Goal: Task Accomplishment & Management: Manage account settings

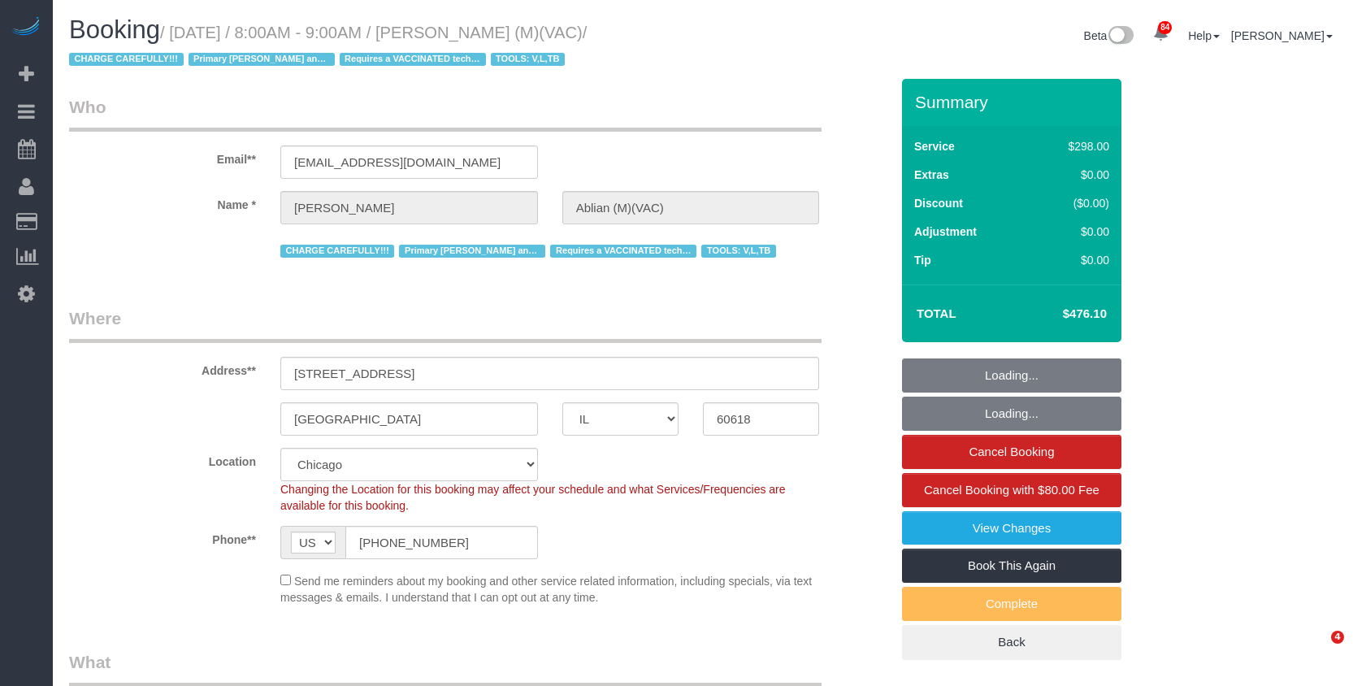
select select "IL"
select select "spot1"
select select "number:1"
select select "number:58"
select select "number:139"
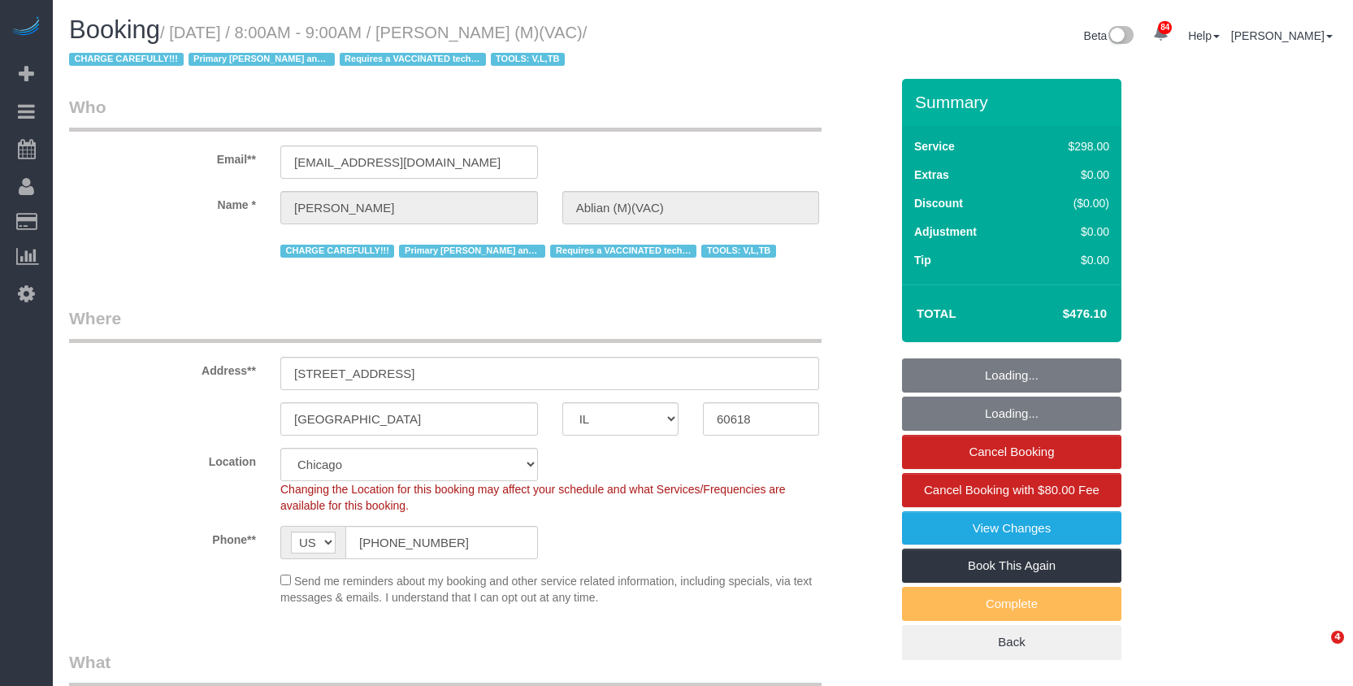
select select "number:104"
select select "5"
select select "1"
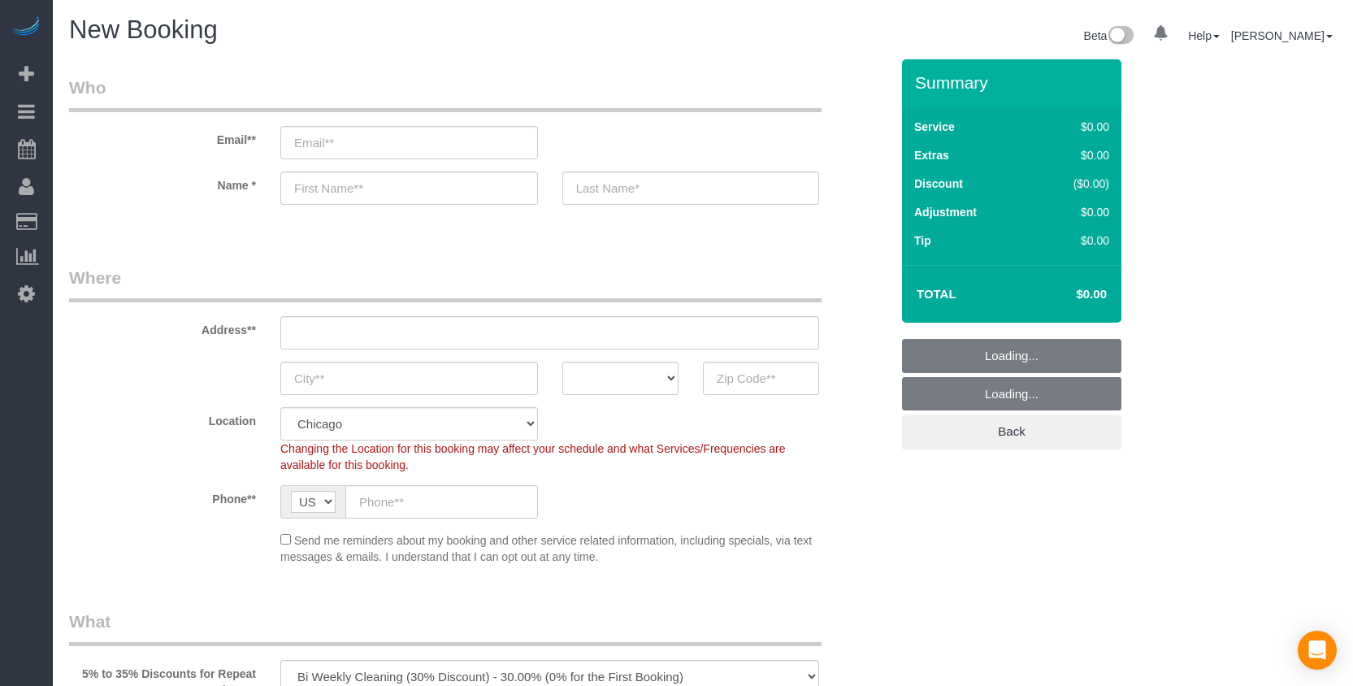
select select "512"
select select "object:1237"
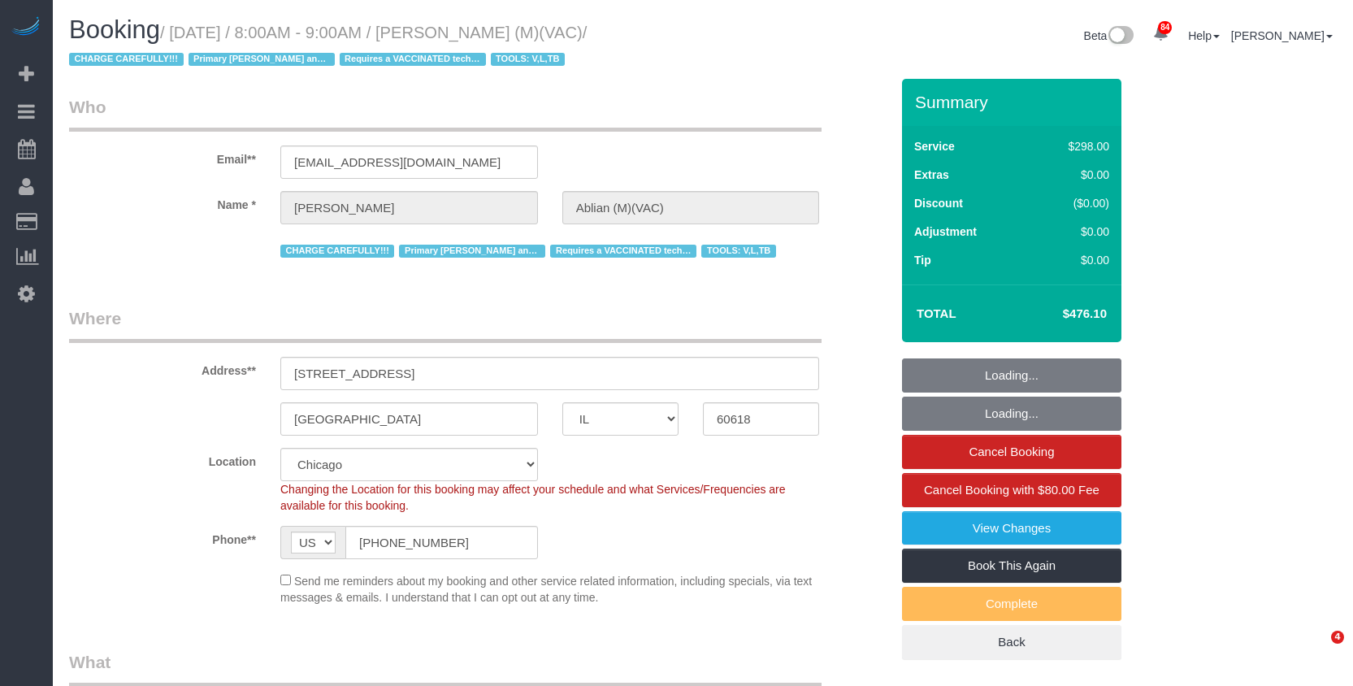
select select "IL"
select select "number:1"
select select "number:58"
select select "number:139"
select select "number:104"
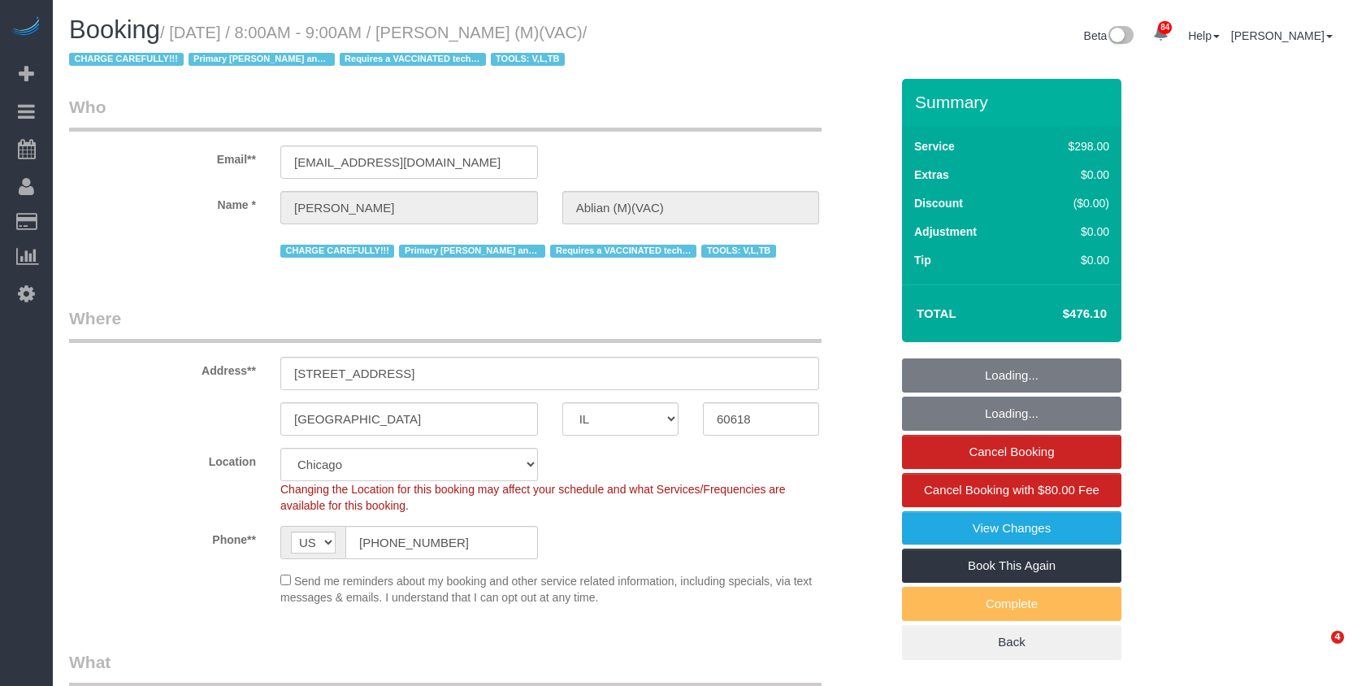
select select "object:1343"
select select "spot1"
select select "5"
select select "1"
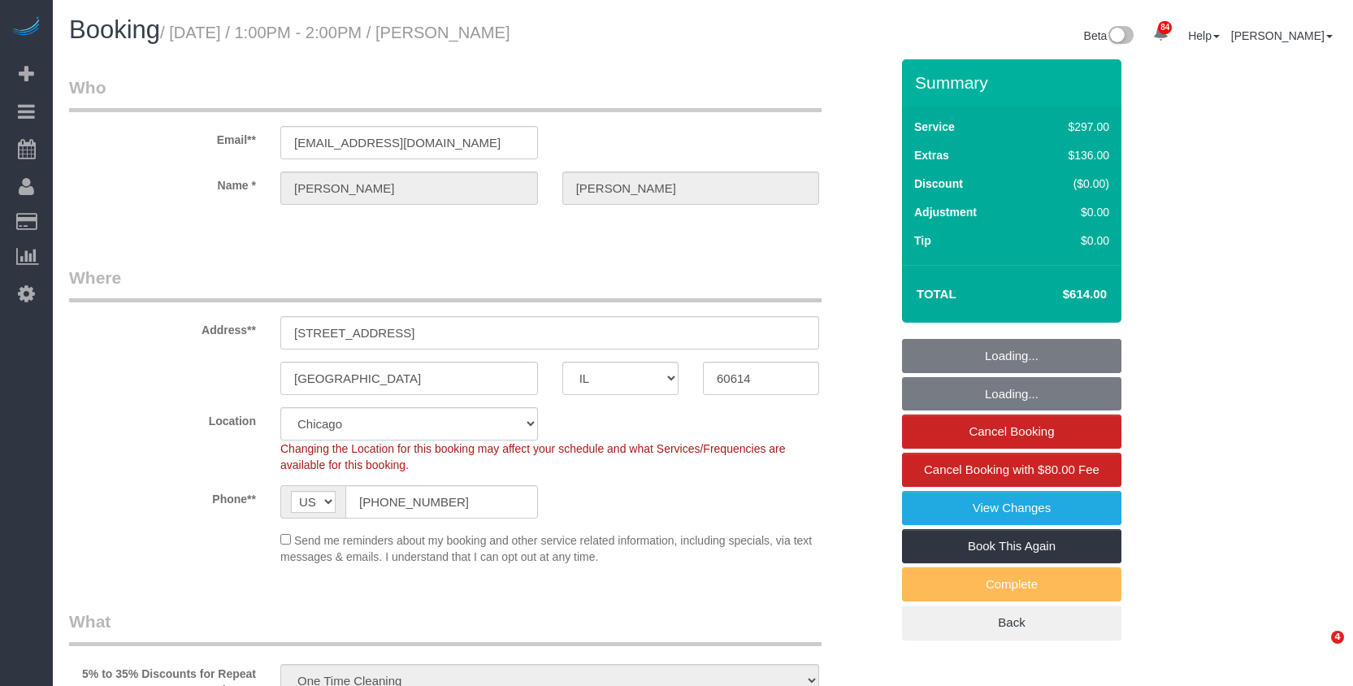
select select "IL"
select select "513"
select select "number:1"
select select "number:68"
select select "number:139"
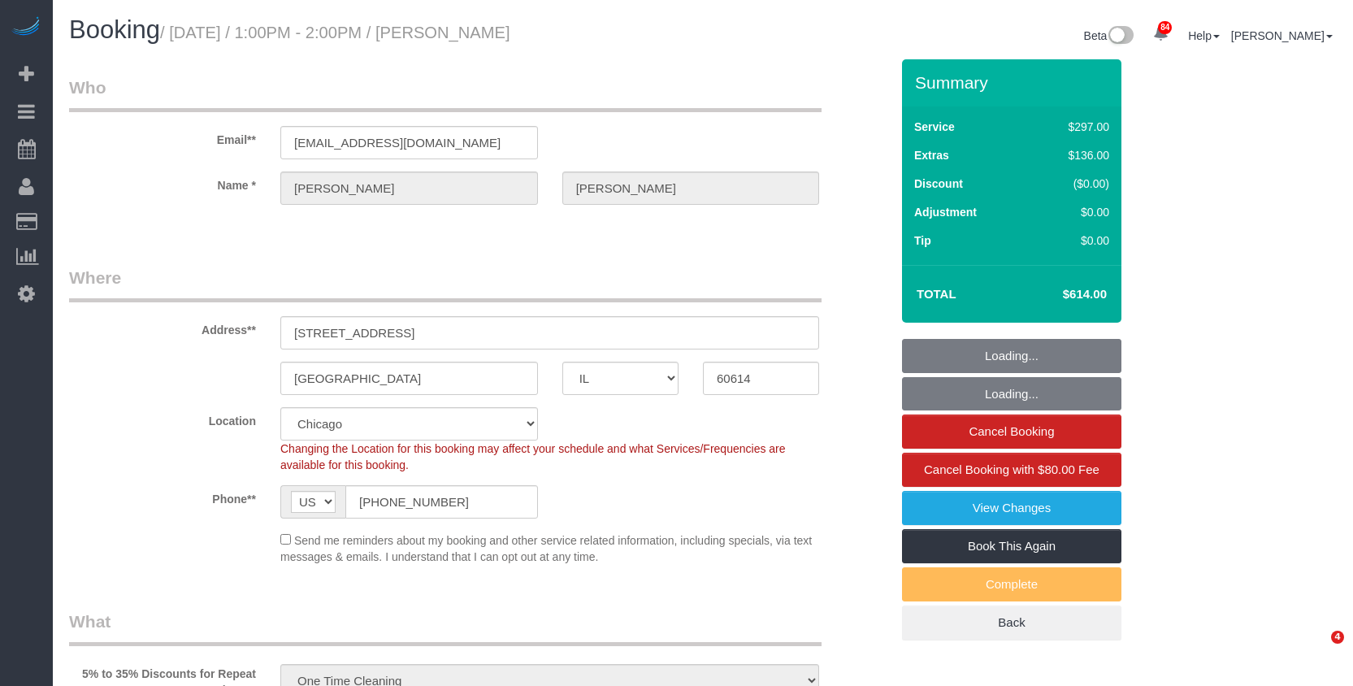
select select "number:106"
select select "object:1364"
select select "spot1"
select select "1"
select select "8"
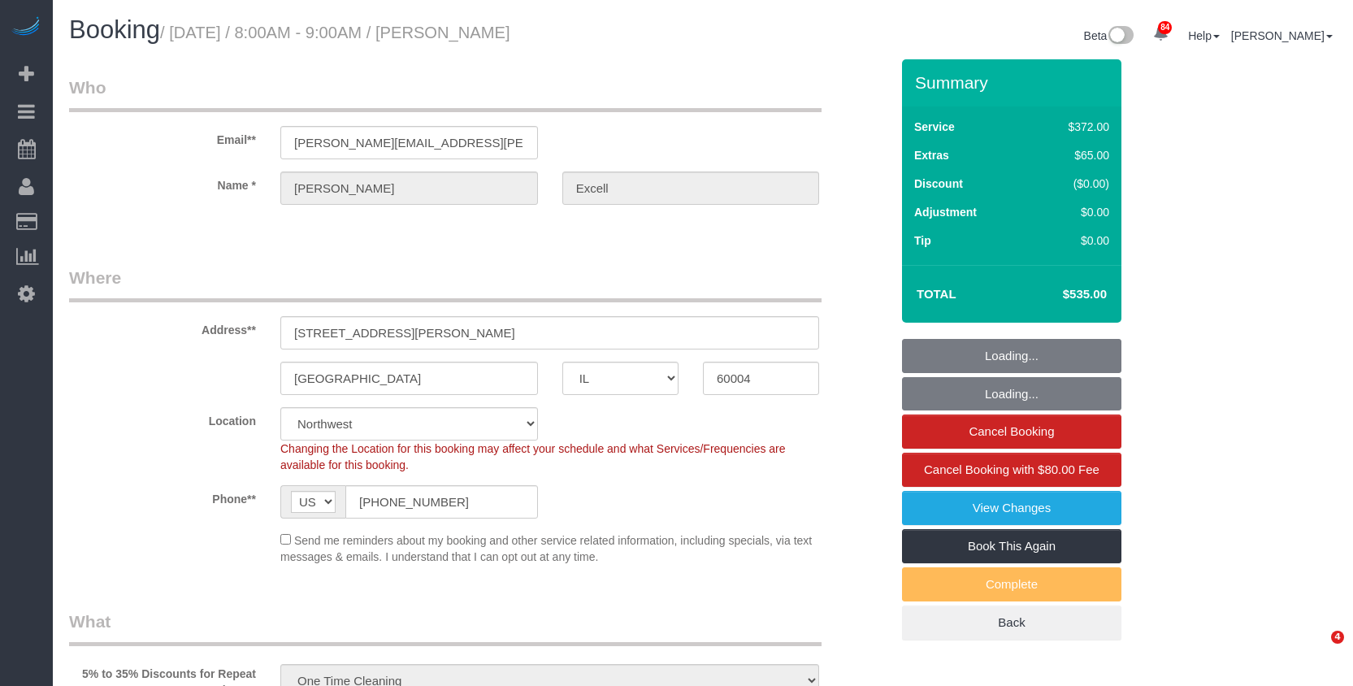
select select "IL"
select select "number:1"
select select "number:58"
select select "number:139"
select select "number:106"
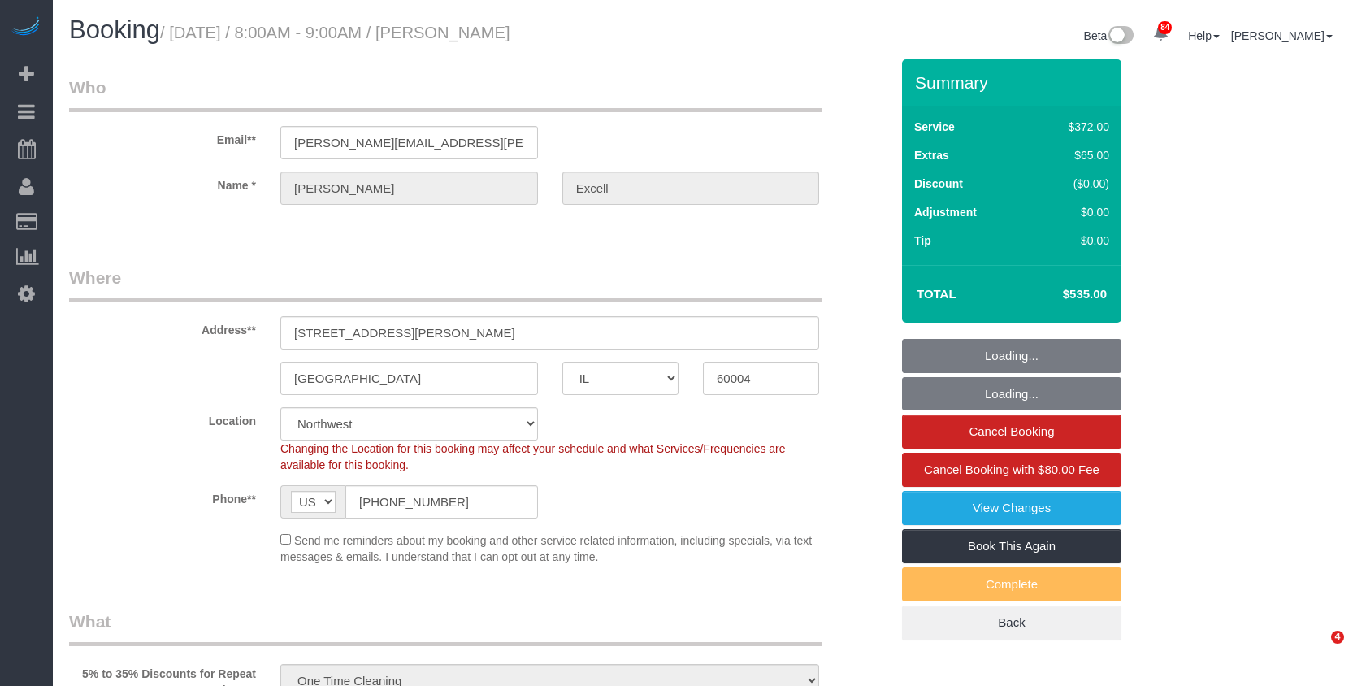
select select "object:1127"
select select "513"
select select "2"
select select "3"
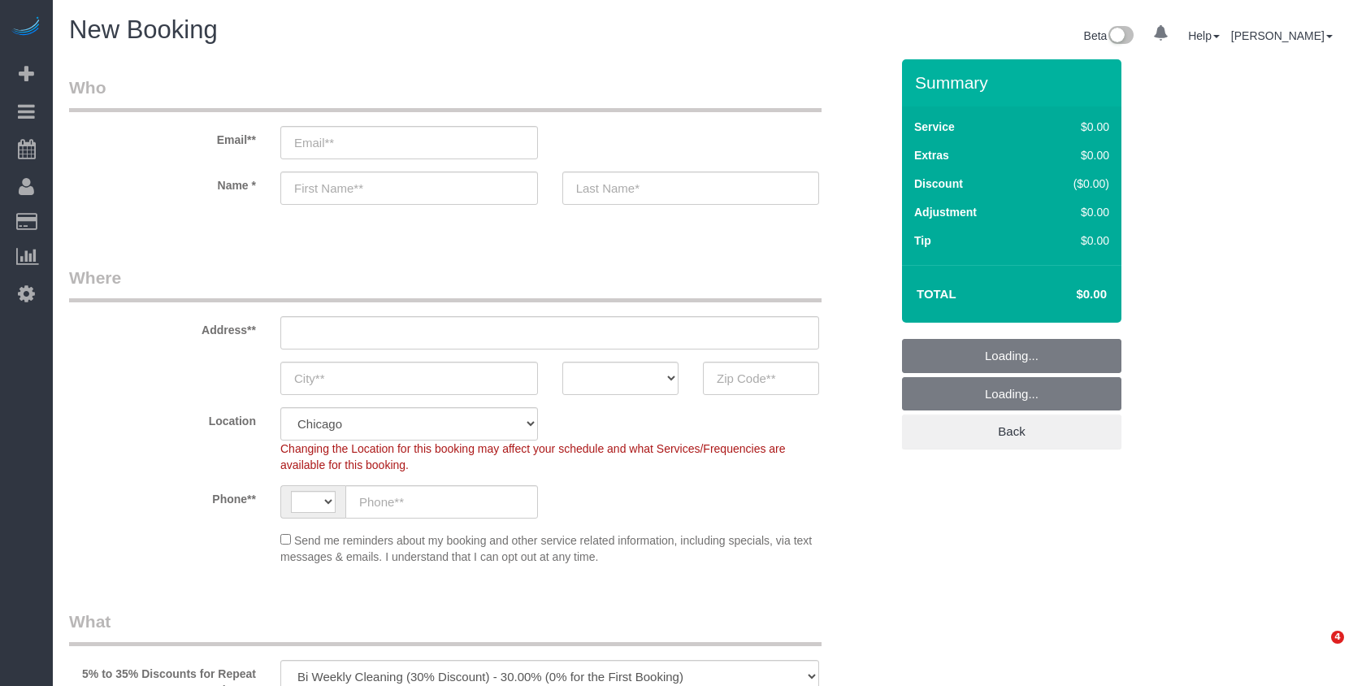
select select "512"
select select "string:[GEOGRAPHIC_DATA]"
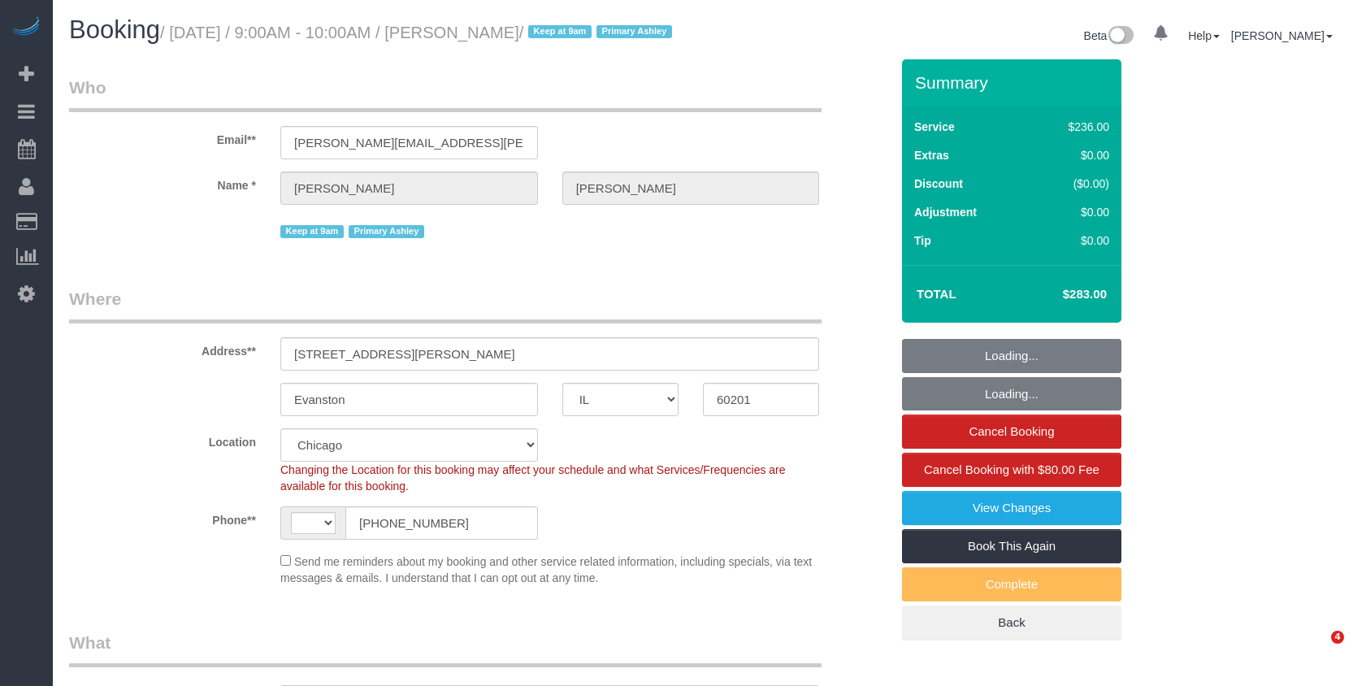
select select "IL"
select select "number:1"
select select "number:65"
select select "number:139"
select select "number:104"
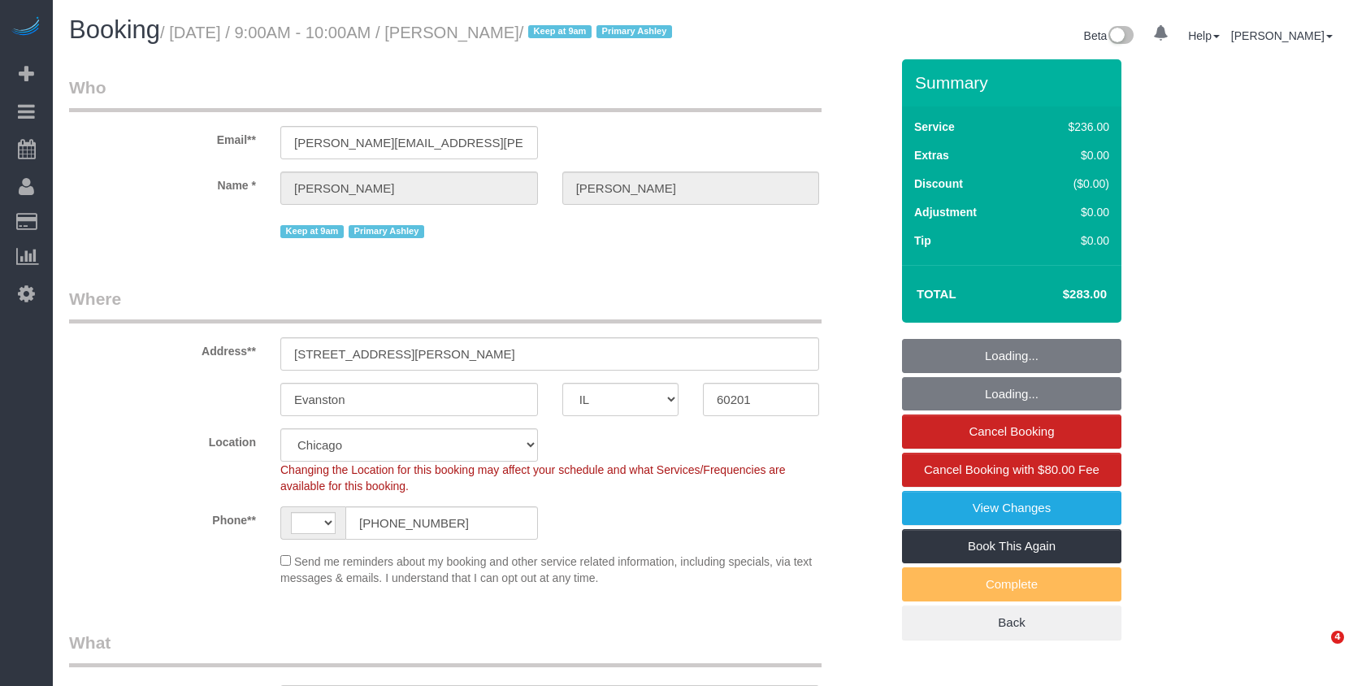
select select "object:913"
select select "string:[GEOGRAPHIC_DATA]"
select select "512"
select select "3"
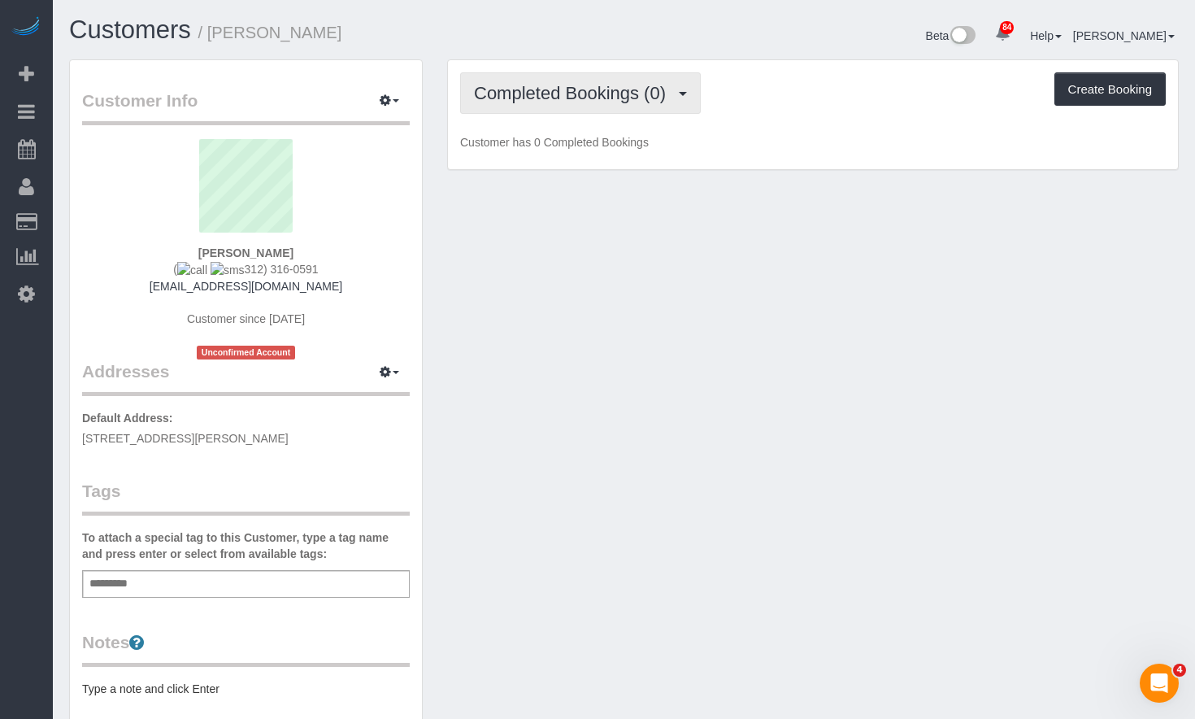
click at [625, 89] on span "Completed Bookings (0)" at bounding box center [574, 93] width 200 height 20
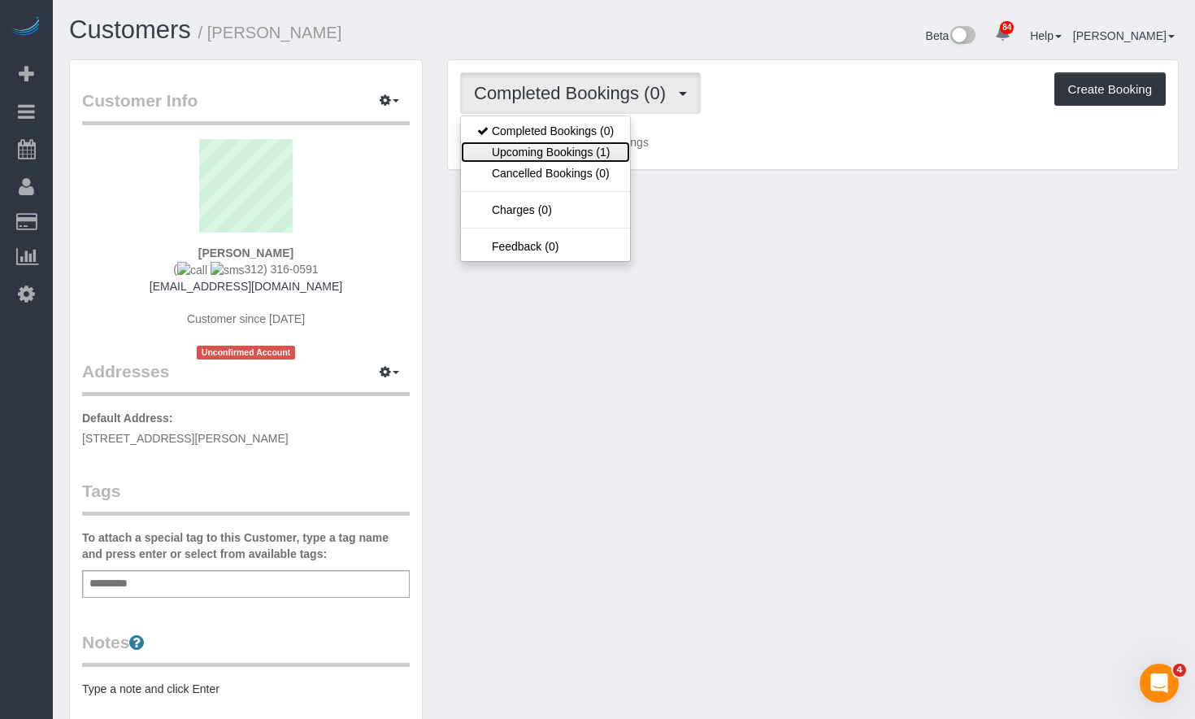
click at [598, 157] on link "Upcoming Bookings (1)" at bounding box center [545, 151] width 169 height 21
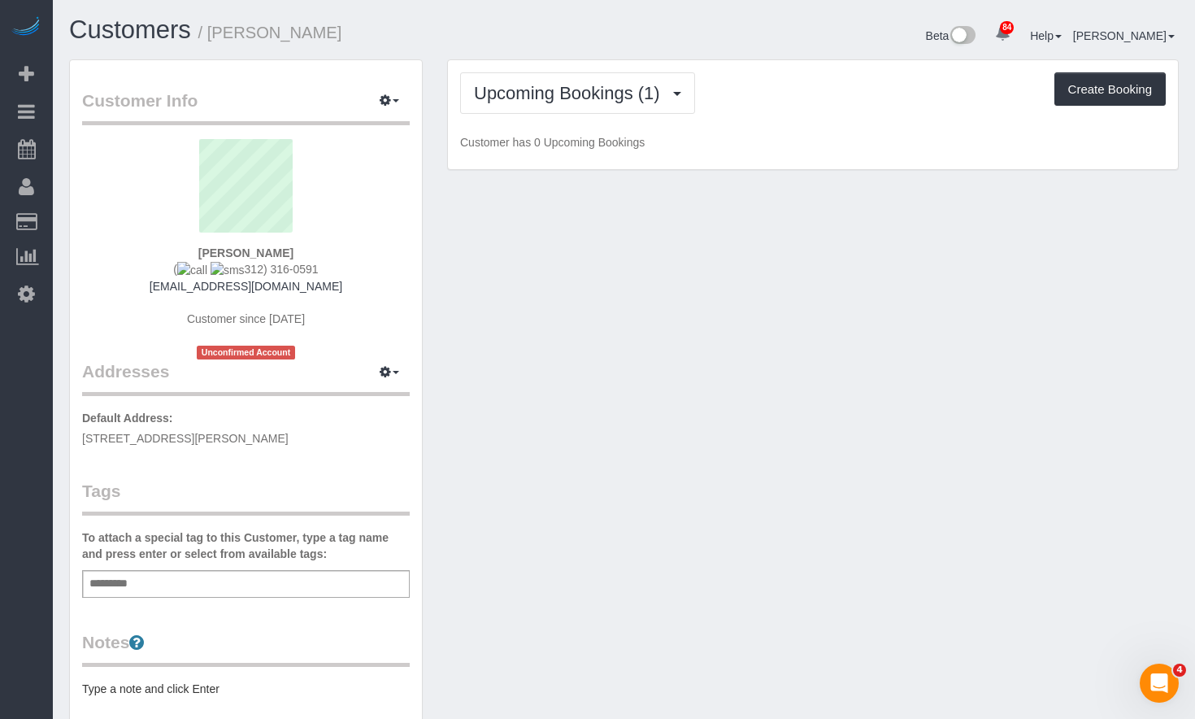
click at [572, 66] on div "Upcoming Bookings (1) Completed Bookings (0) Upcoming Bookings (1) Cancelled Bo…" at bounding box center [813, 115] width 730 height 110
click at [571, 15] on div "Customers / [PERSON_NAME] Beta 84 Your Notifications You have 0 alerts × You ha…" at bounding box center [624, 531] width 1142 height 1063
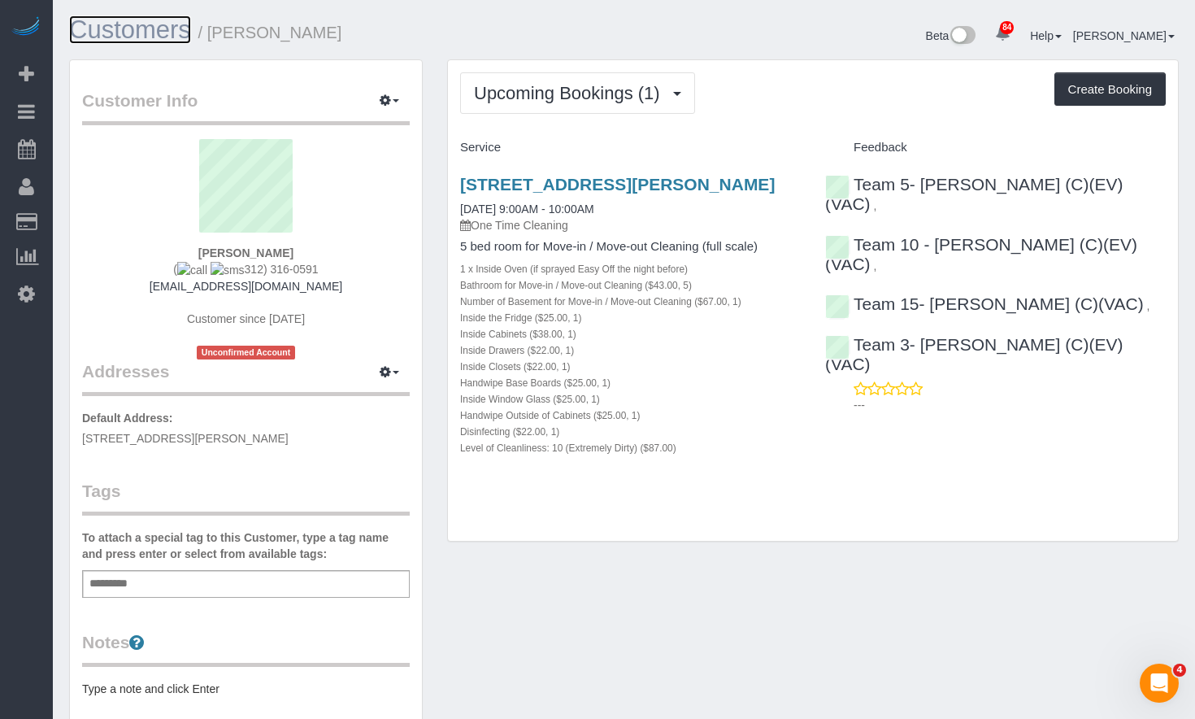
click at [131, 20] on link "Customers" at bounding box center [130, 29] width 122 height 28
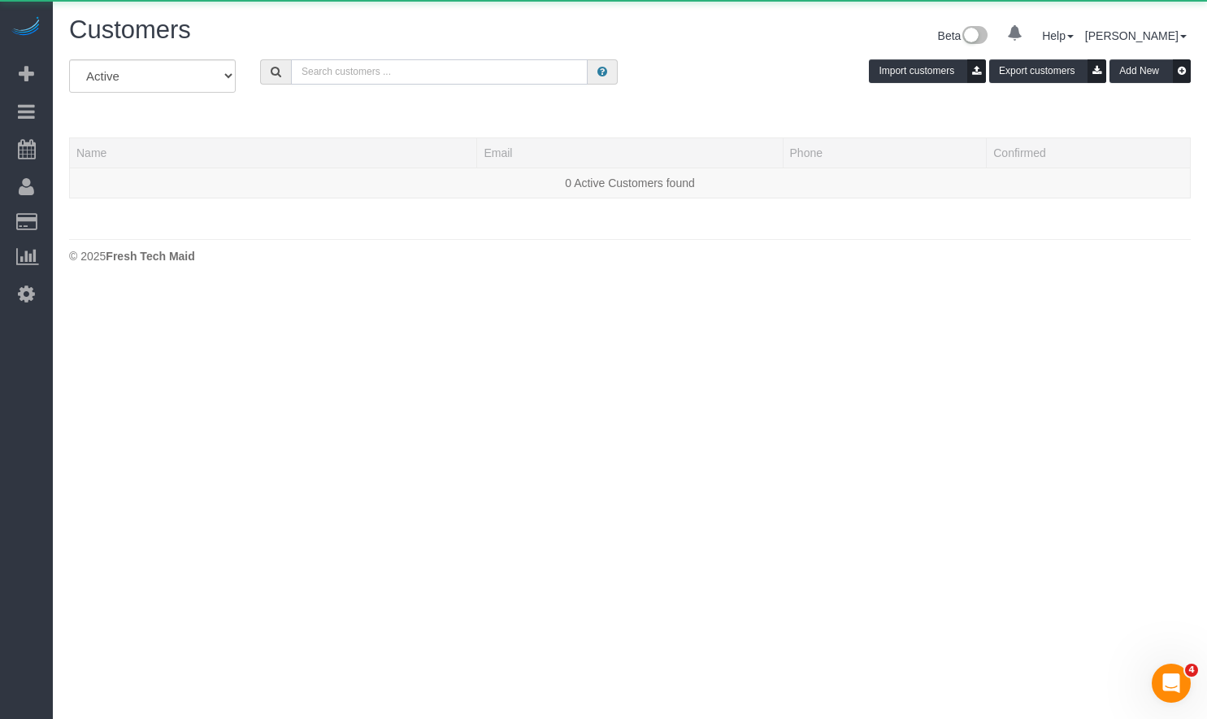
click at [376, 72] on input "text" at bounding box center [439, 71] width 297 height 25
paste input "Katie Harry Shipham"
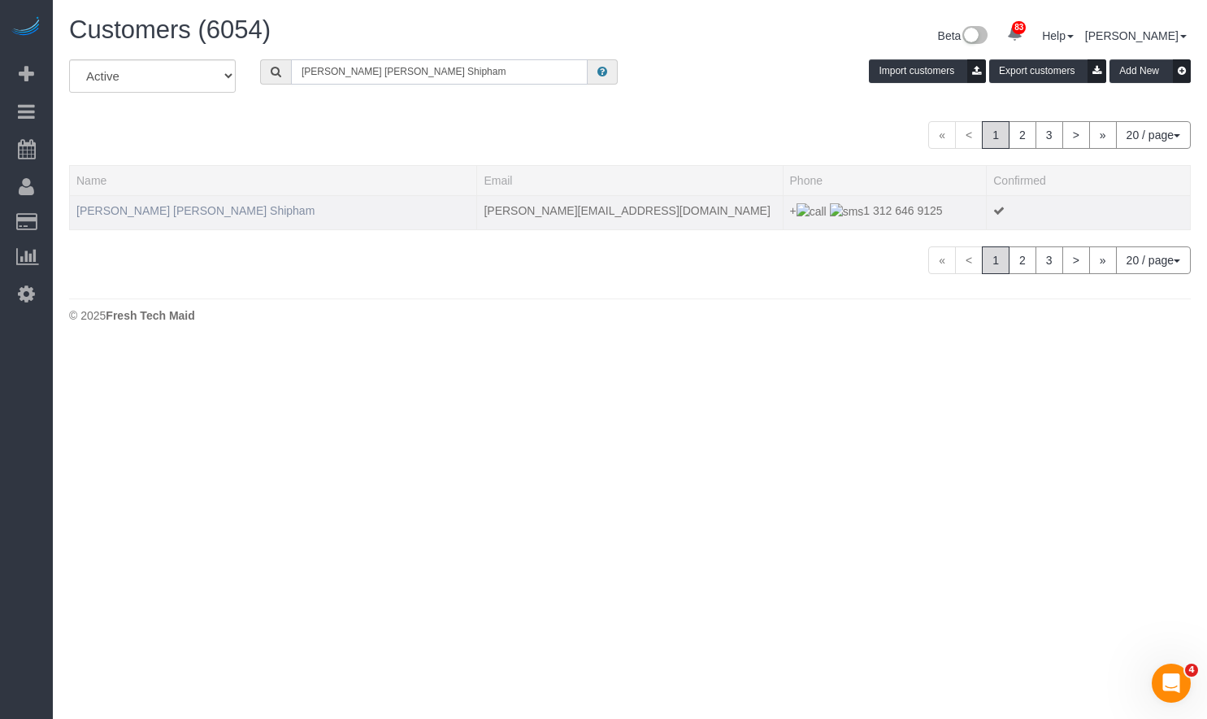
type input "Katie Harry Shipham"
click at [143, 208] on link "Katie Harry Shipham" at bounding box center [195, 210] width 238 height 13
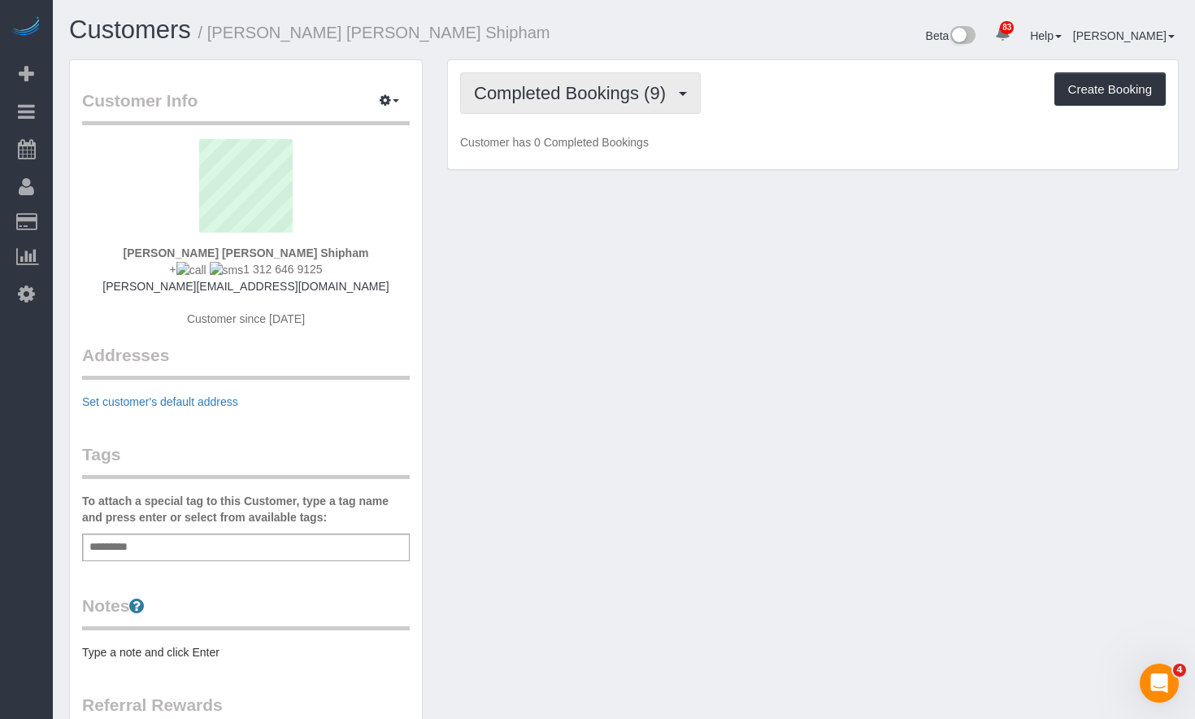
click at [585, 95] on span "Completed Bookings (9)" at bounding box center [574, 93] width 200 height 20
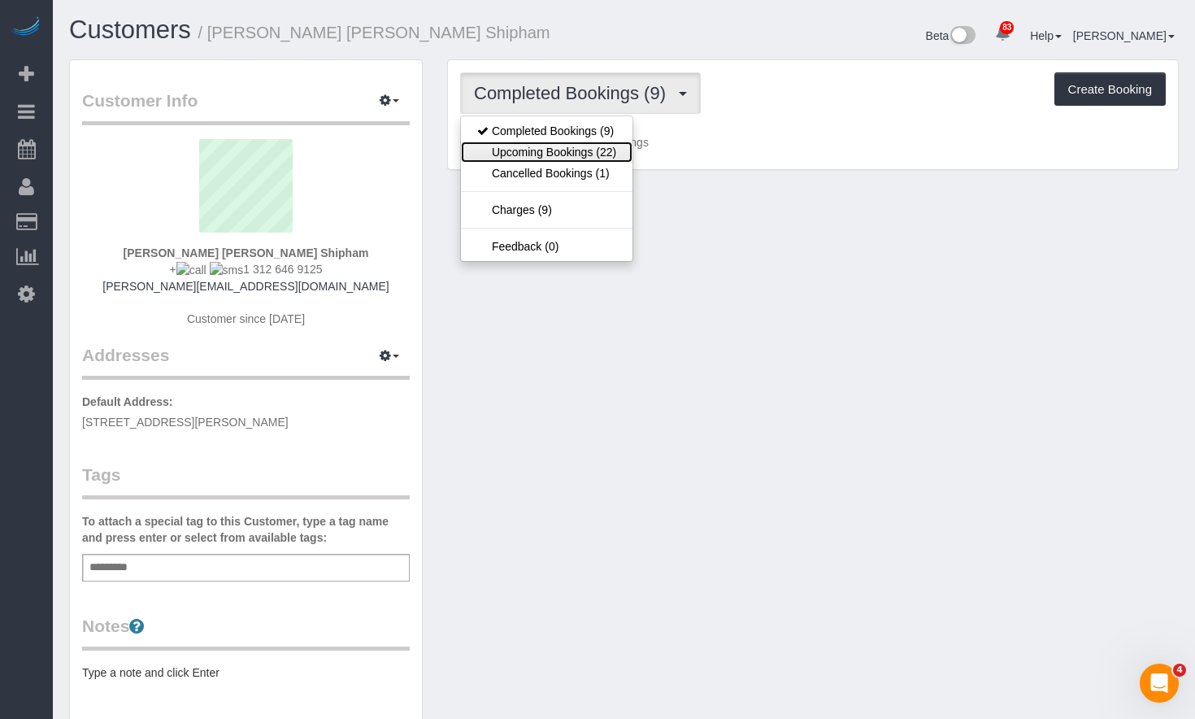
click at [583, 141] on link "Upcoming Bookings (22)" at bounding box center [547, 151] width 172 height 21
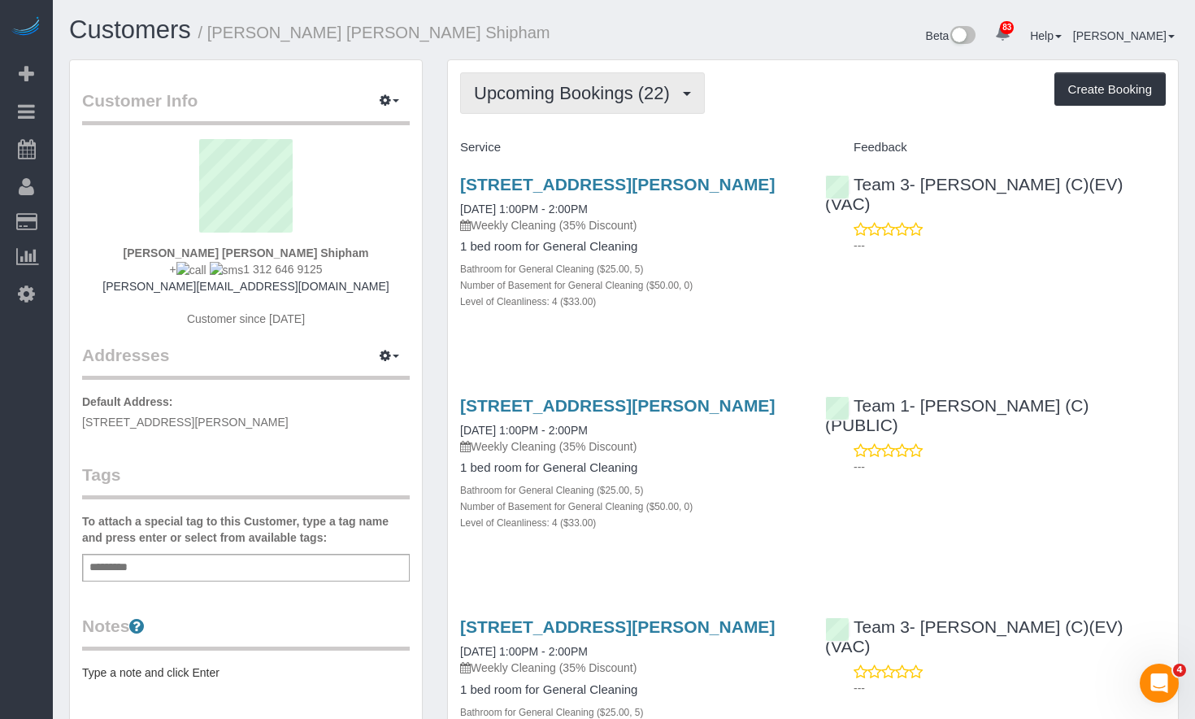
click at [575, 88] on span "Upcoming Bookings (22)" at bounding box center [576, 93] width 204 height 20
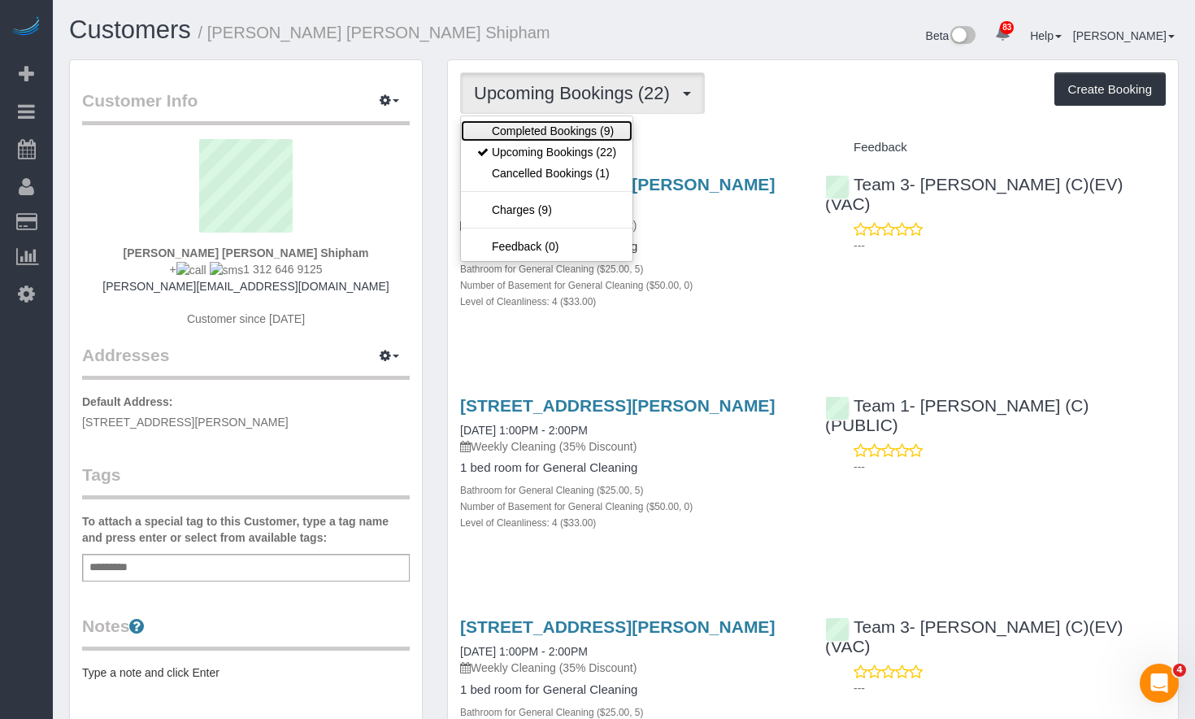
click at [568, 126] on link "Completed Bookings (9)" at bounding box center [547, 130] width 172 height 21
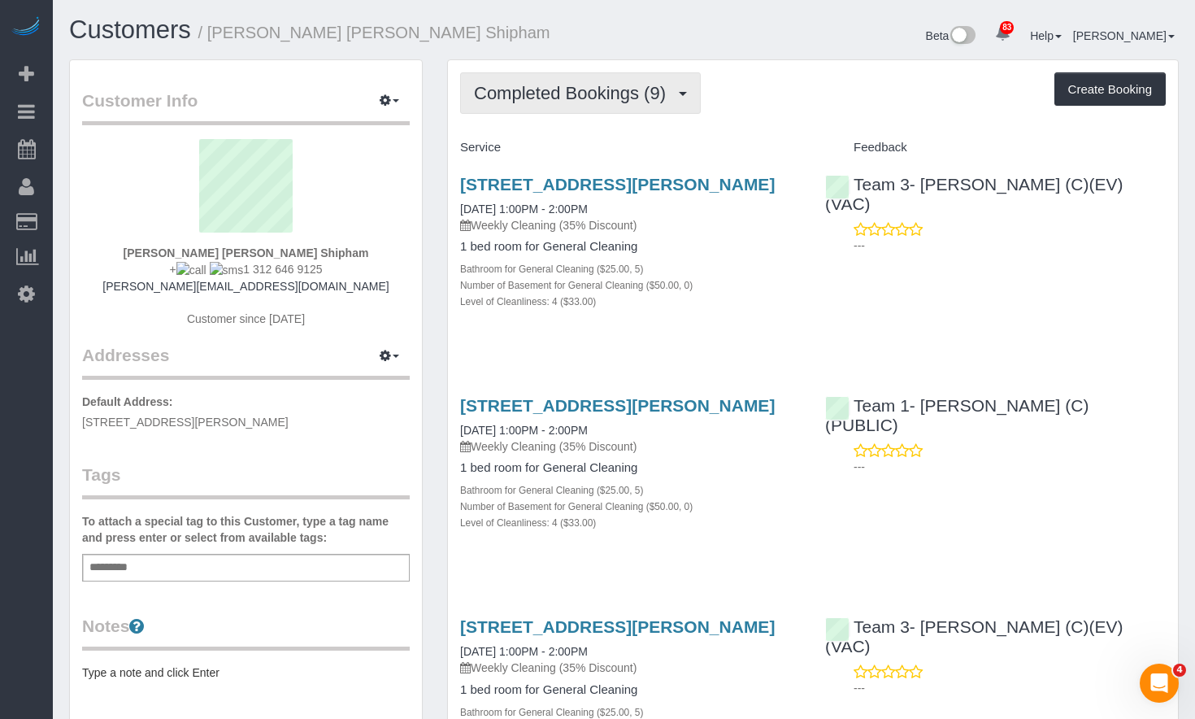
click at [591, 95] on span "Completed Bookings (9)" at bounding box center [574, 93] width 200 height 20
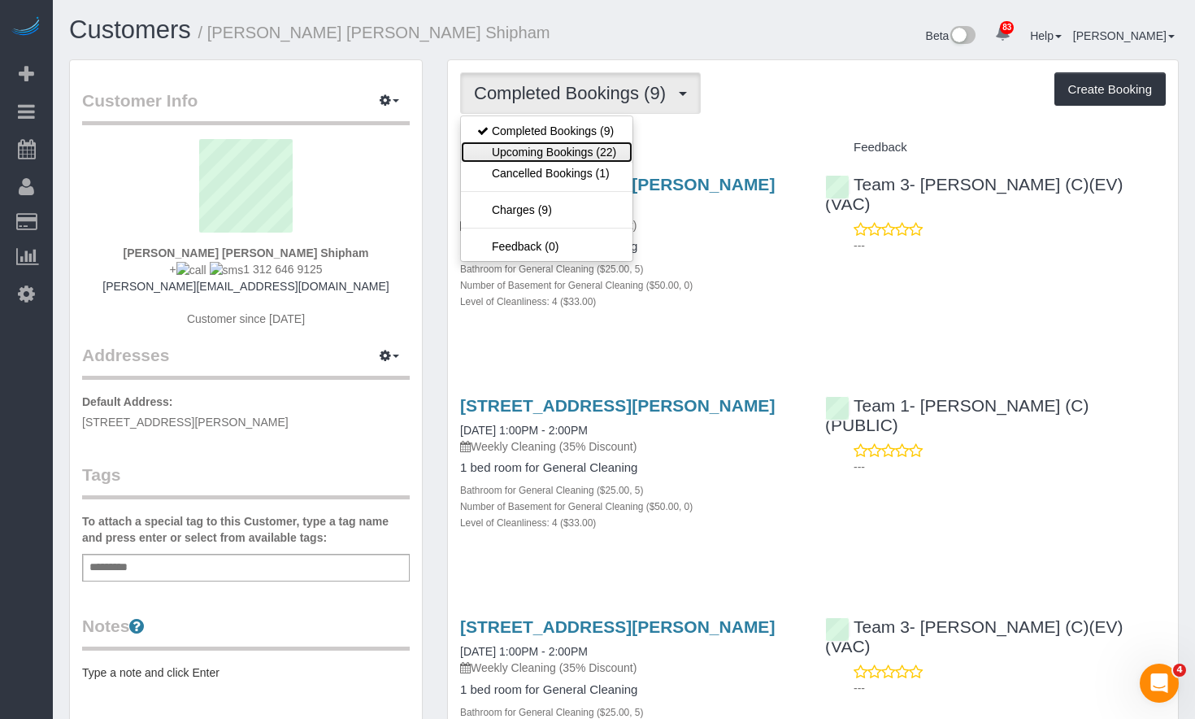
click at [581, 159] on link "Upcoming Bookings (22)" at bounding box center [547, 151] width 172 height 21
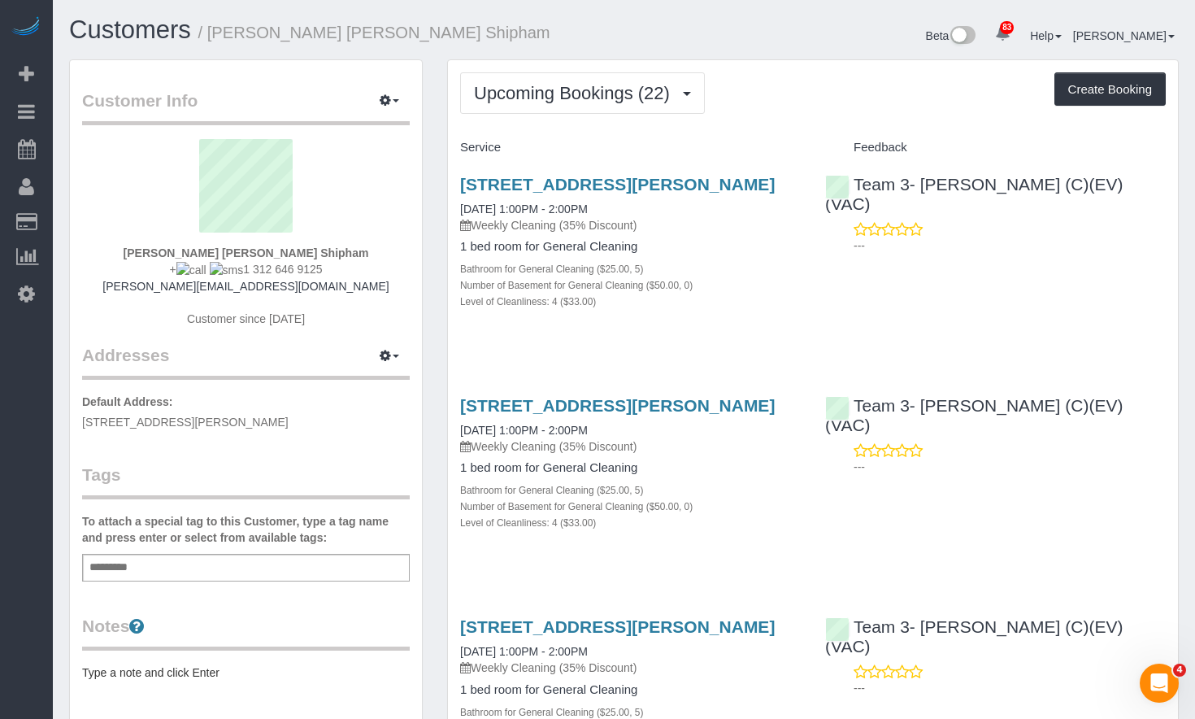
drag, startPoint x: 503, startPoint y: 198, endPoint x: 1193, endPoint y: 261, distance: 692.9
click at [458, 178] on div "1352 W Webster Ave, , Il , Usa, Chicago, IL 60614 09/18/2025 1:00PM - 2:00PM We…" at bounding box center [630, 251] width 365 height 180
copy link "1352 W Webster Ave, , Il , Usa, Chicago, IL 60614"
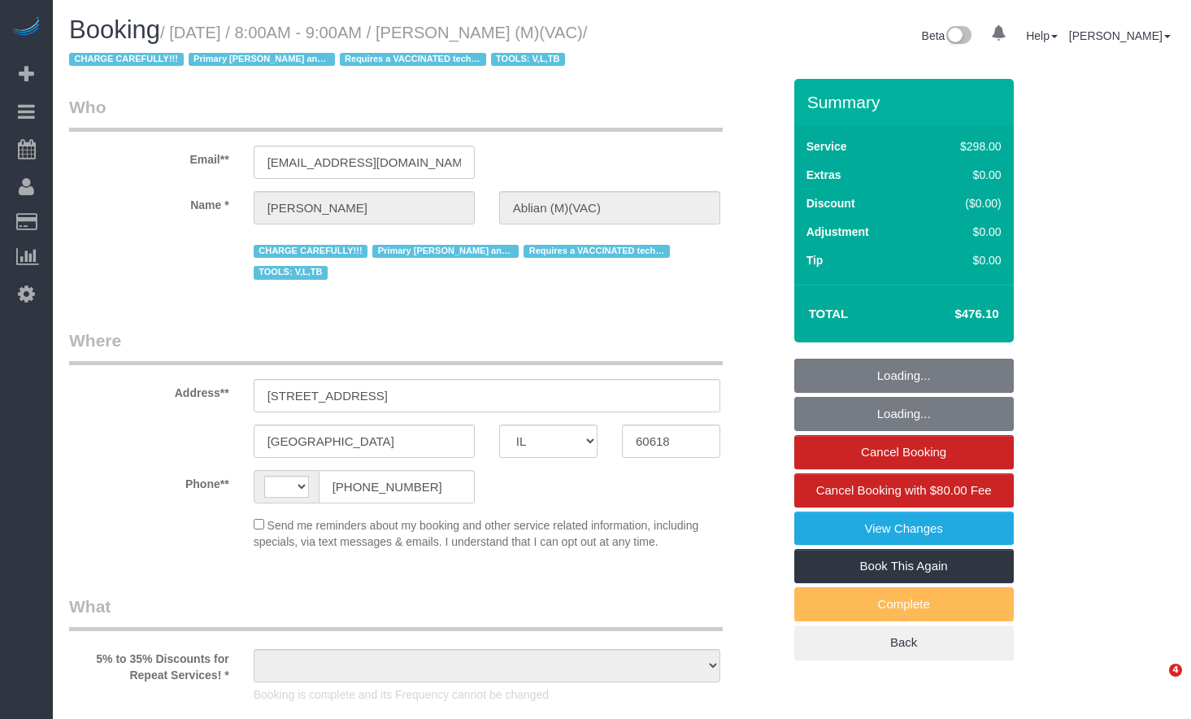
select select "IL"
select select "string:US"
select select "object:722"
select select "string:fspay-0140d564-5898-4c2e-8414-a536f55058e3"
select select "number:1"
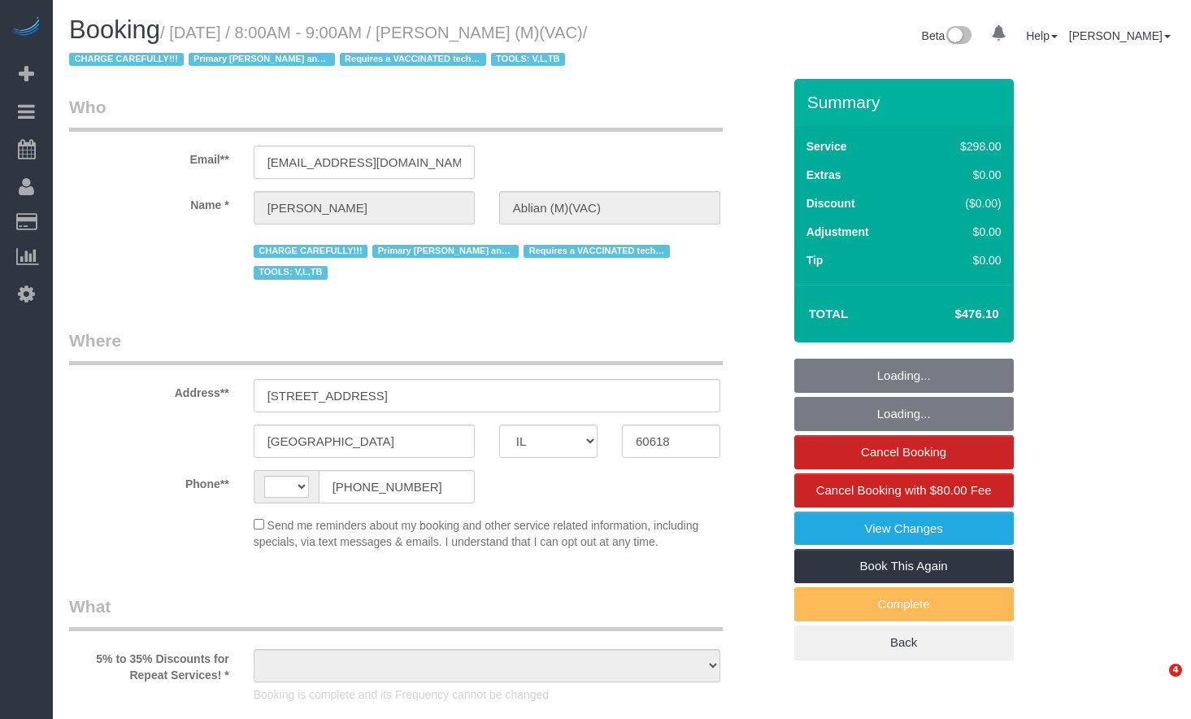
select select "number:58"
select select "number:139"
select select "number:104"
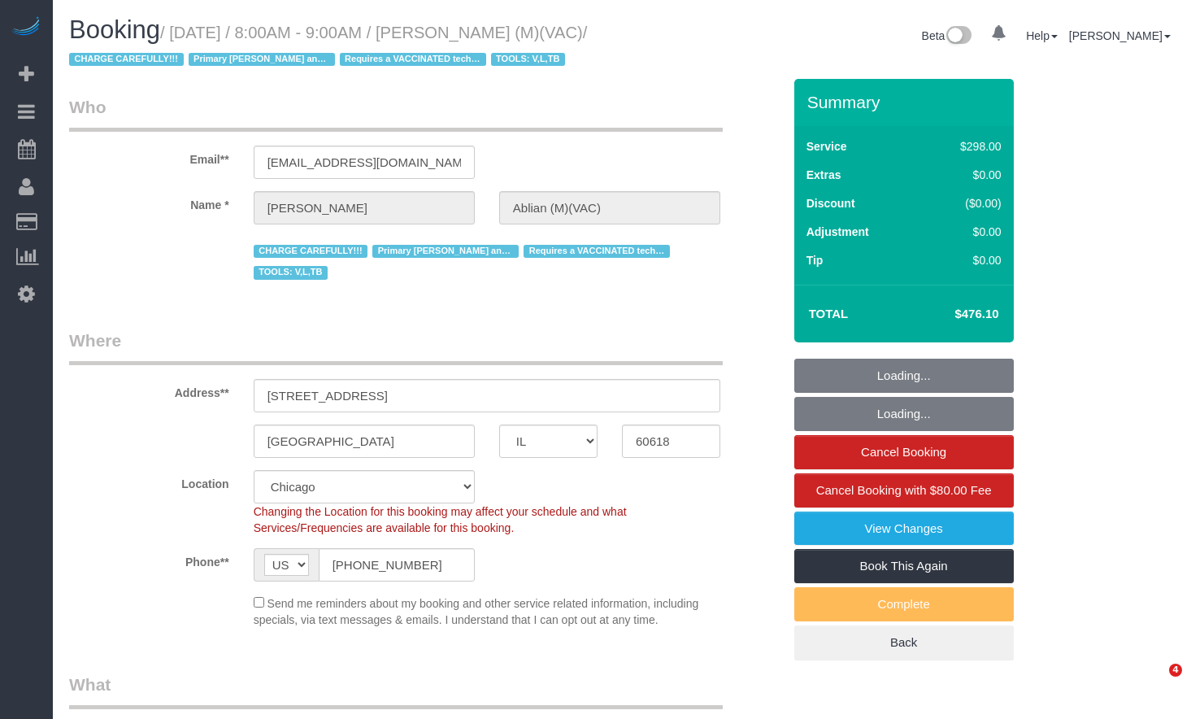
select select "object:1277"
select select "spot1"
select select "5"
select select "1"
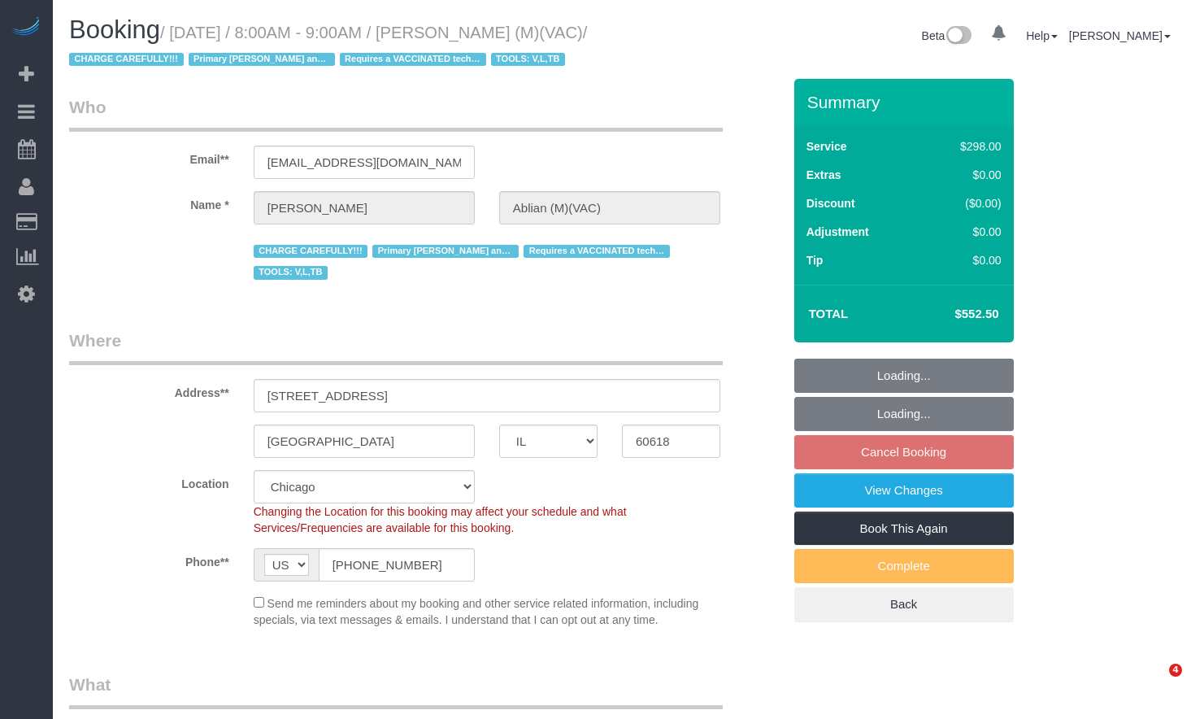
select select "IL"
select select "spot1"
select select "number:1"
select select "number:58"
select select "number:139"
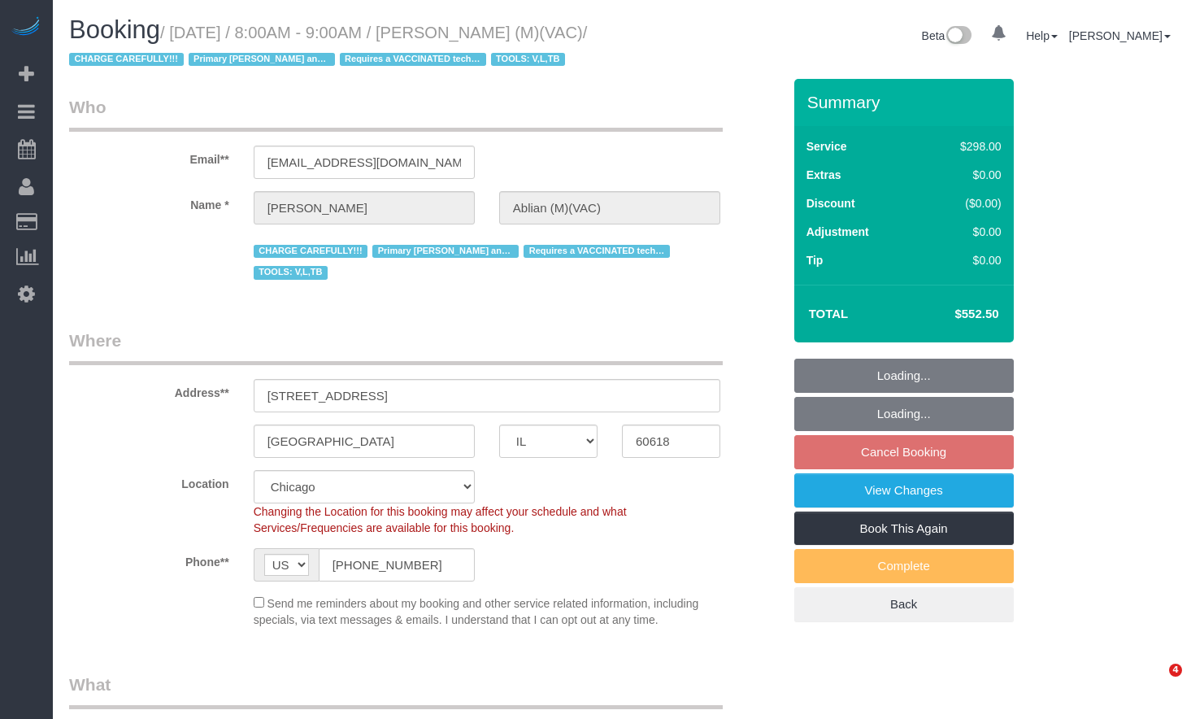
select select "number:104"
select select "5"
select select "1"
select select "spot6"
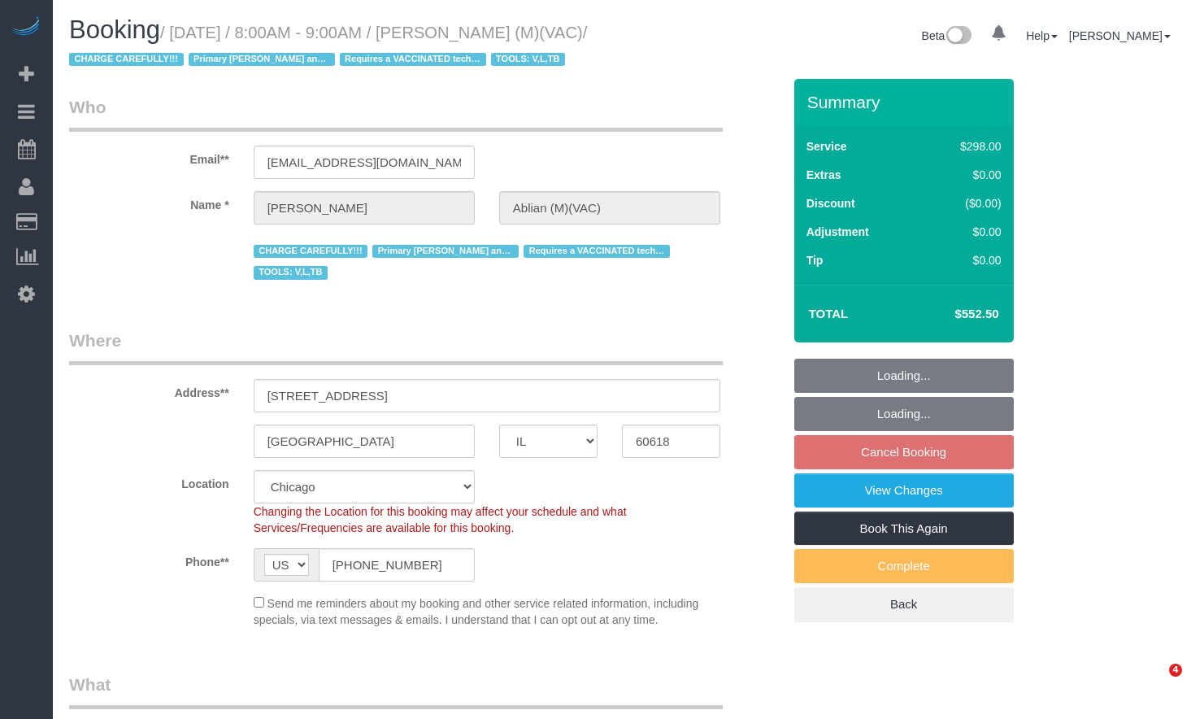
select select "IL"
select select "5"
select select "1"
select select "number:1"
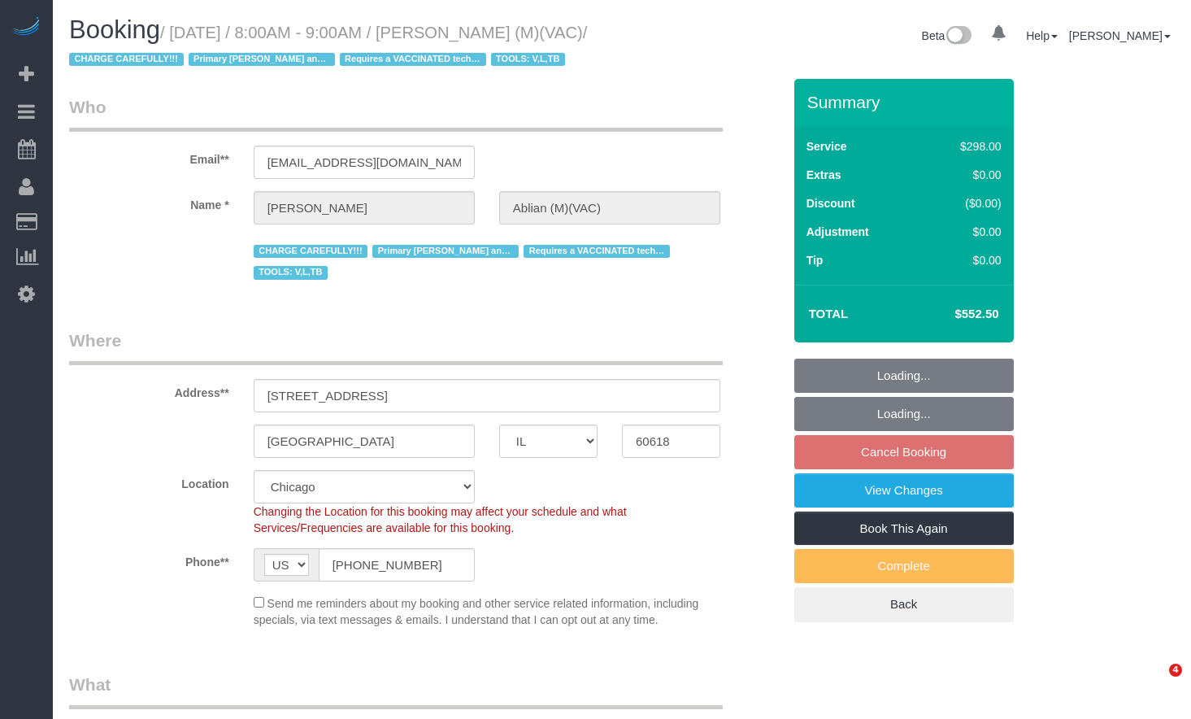
select select "number:58"
select select "number:139"
select select "number:104"
select select "object:1326"
select select "spot1"
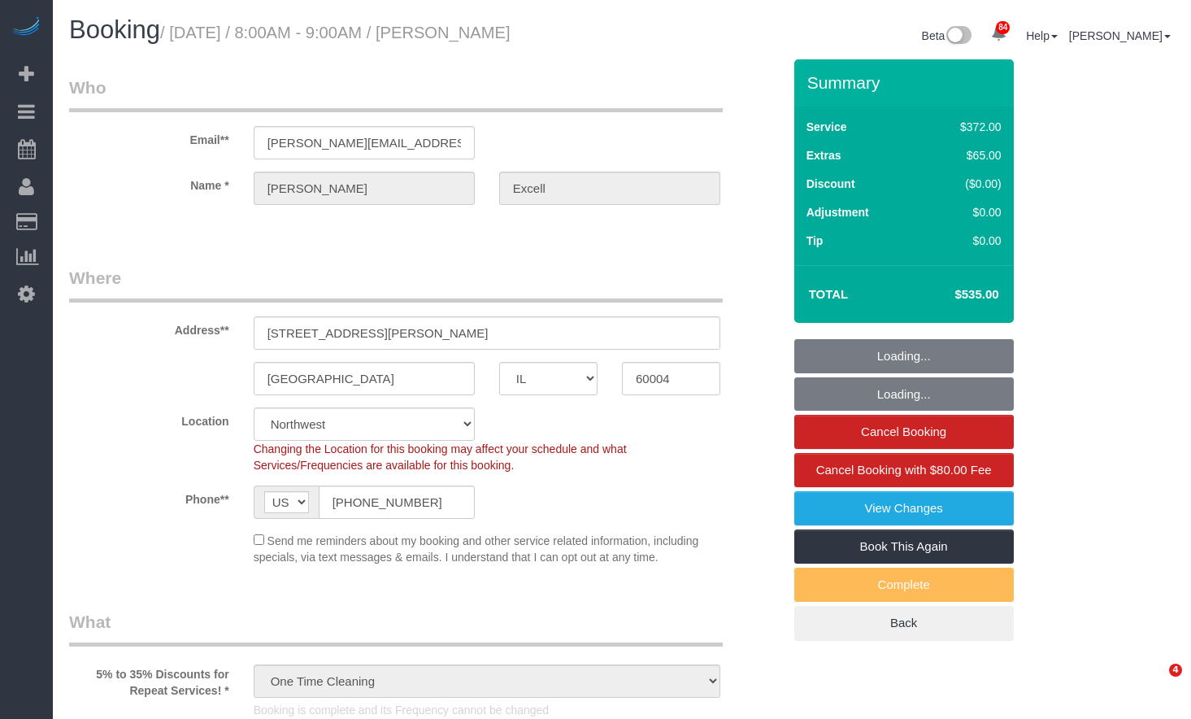
select select "IL"
select select "513"
select select "2"
select select "3"
select select "number:1"
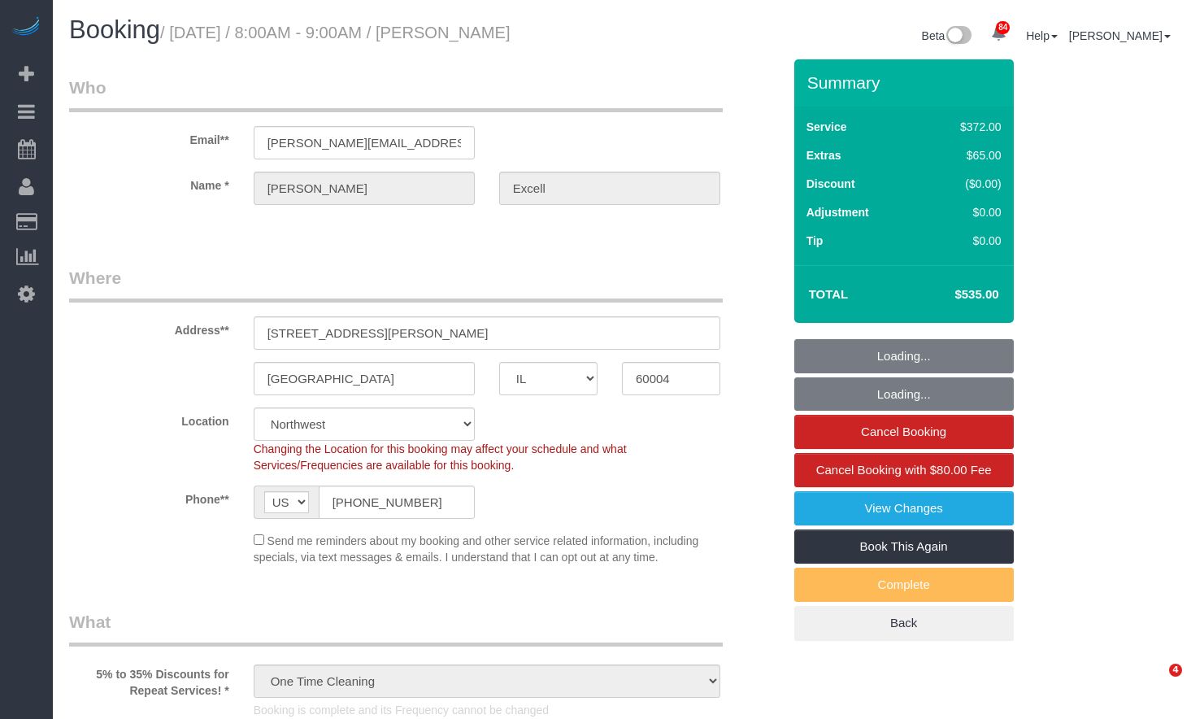
select select "number:58"
select select "number:139"
select select "number:106"
select select "IL"
select select "513"
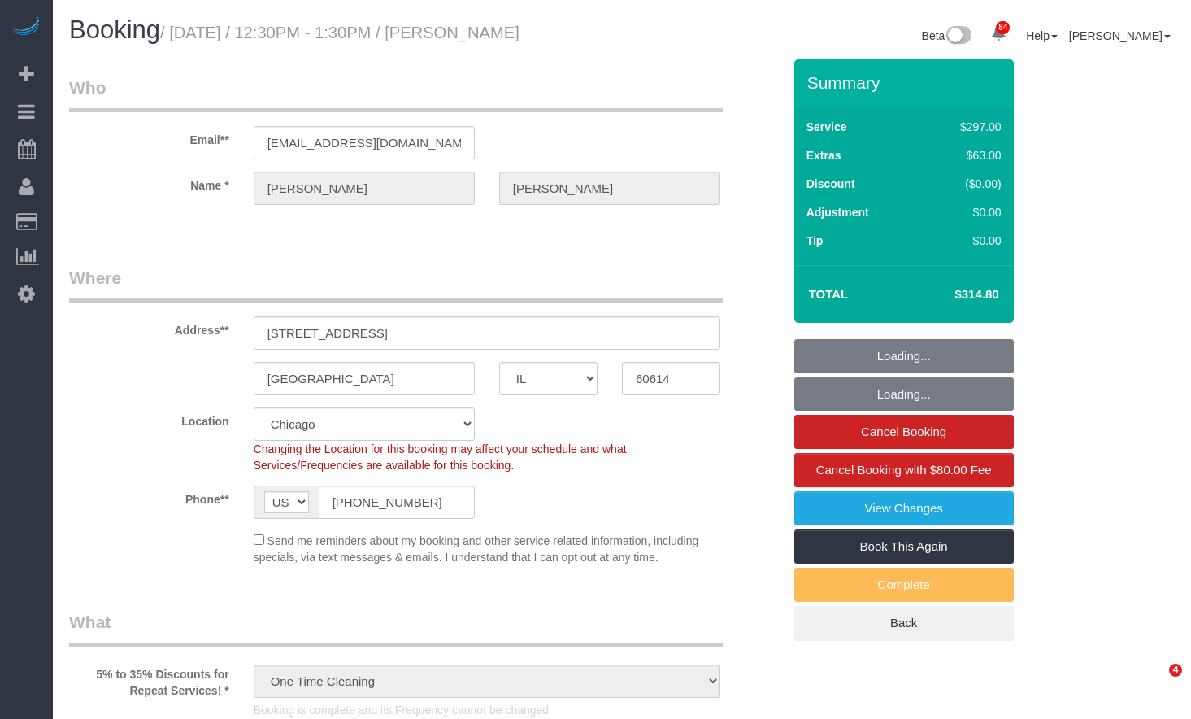
select select "1"
select select "8"
select select "spot1"
select select "number:1"
select select "number:68"
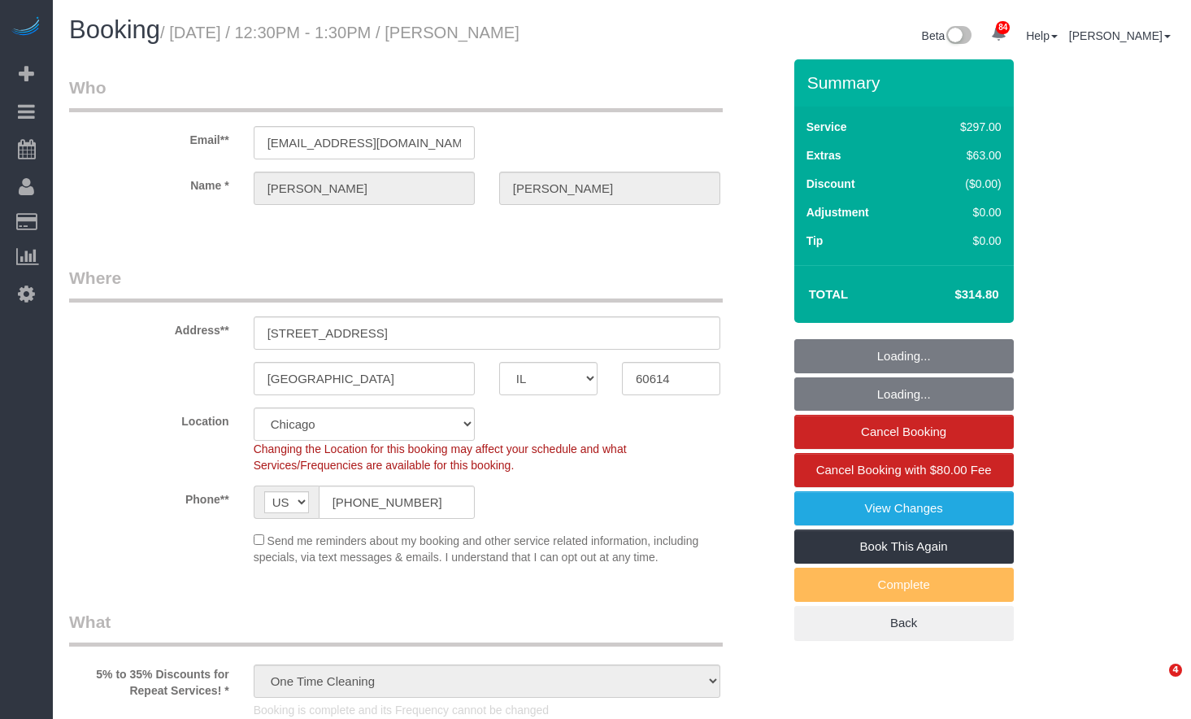
select select "number:139"
select select "number:106"
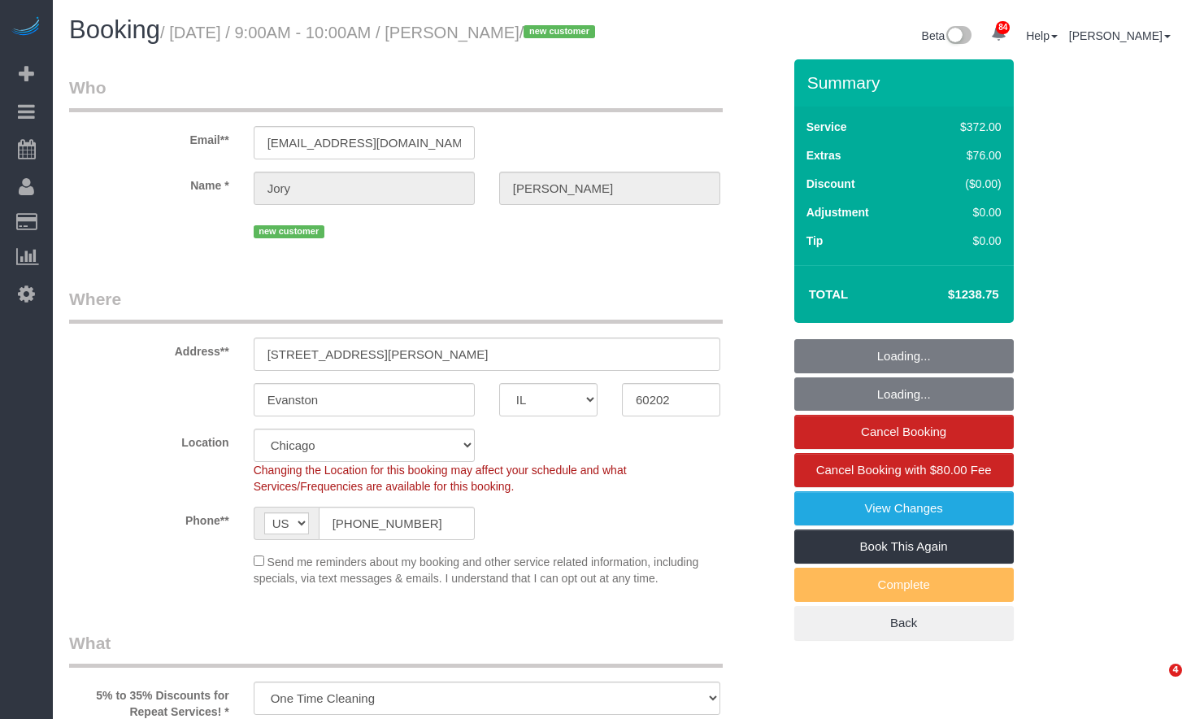
select select "IL"
select select "514"
select select "number:1"
select select "number:69"
select select "number:139"
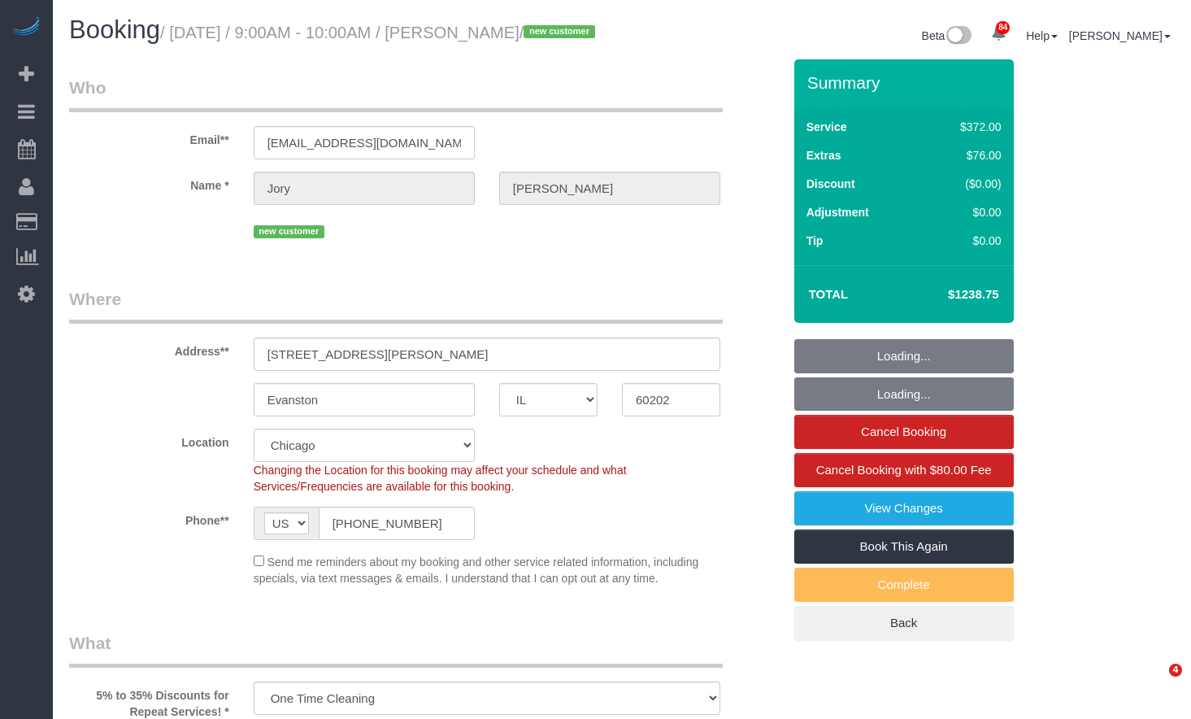
select select "number:104"
select select "object:1356"
select select "spot1"
select select "5"
select select "1"
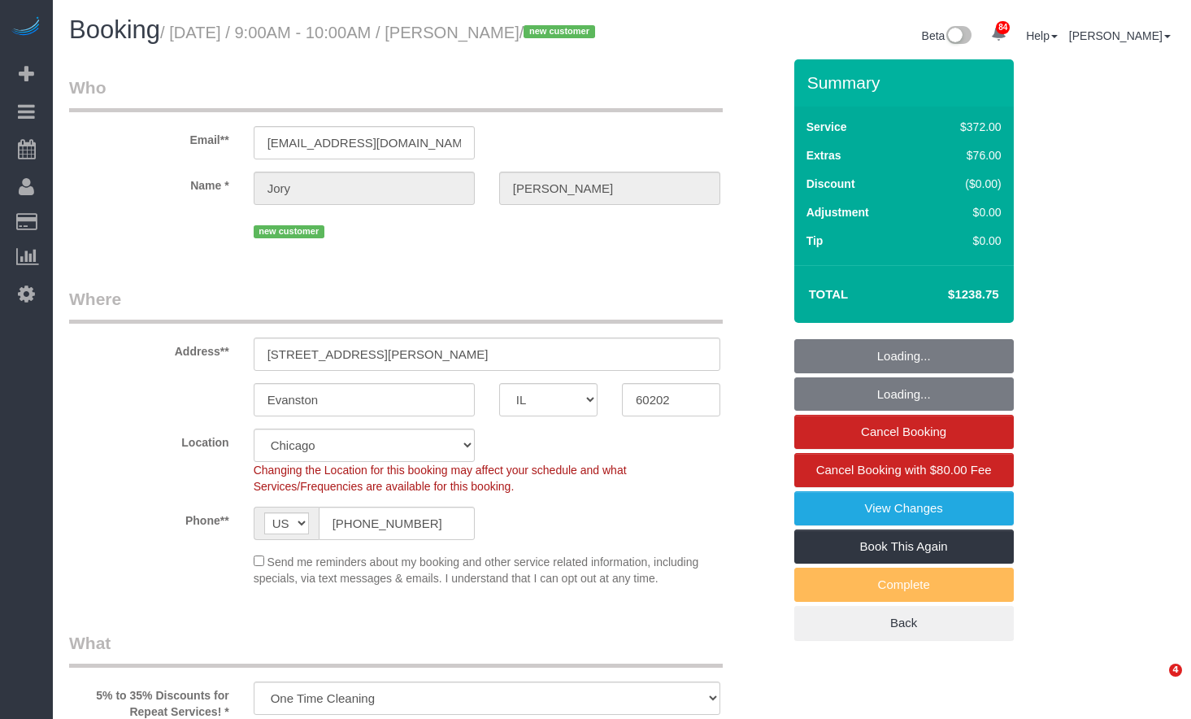
select select "10"
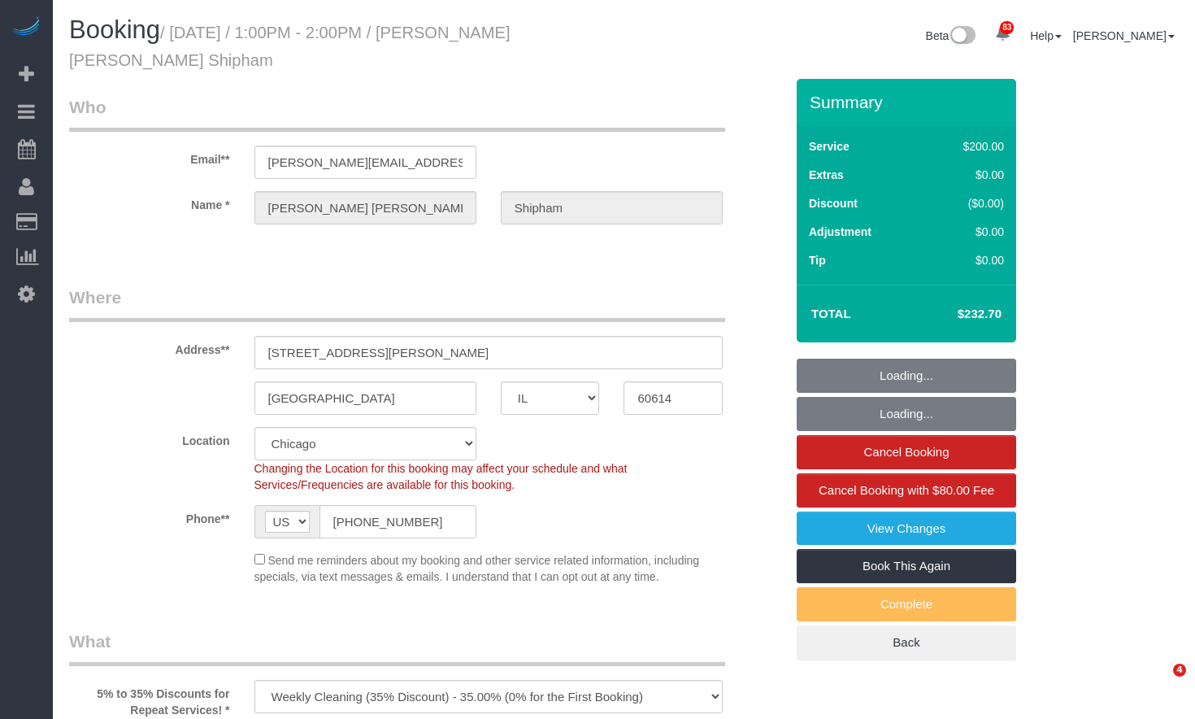
select select "IL"
select select "512"
select select "5"
select select "4"
select select "number:1"
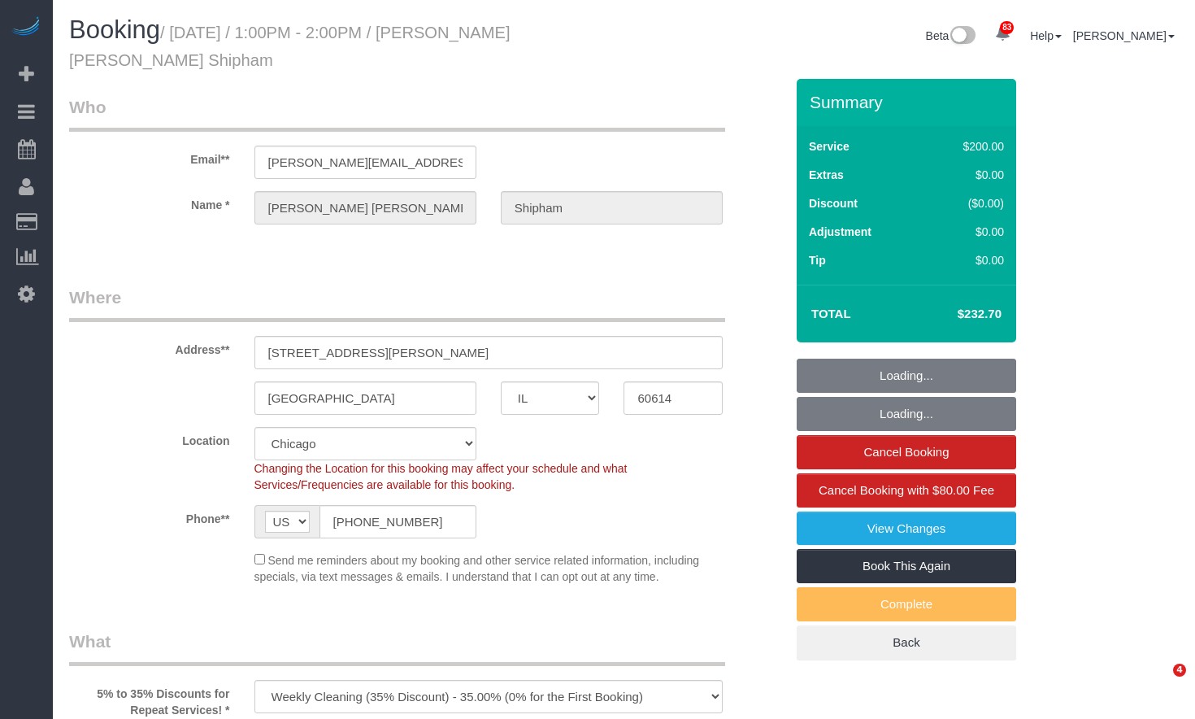
select select "number:58"
select select "number:139"
select select "number:104"
select select "object:1363"
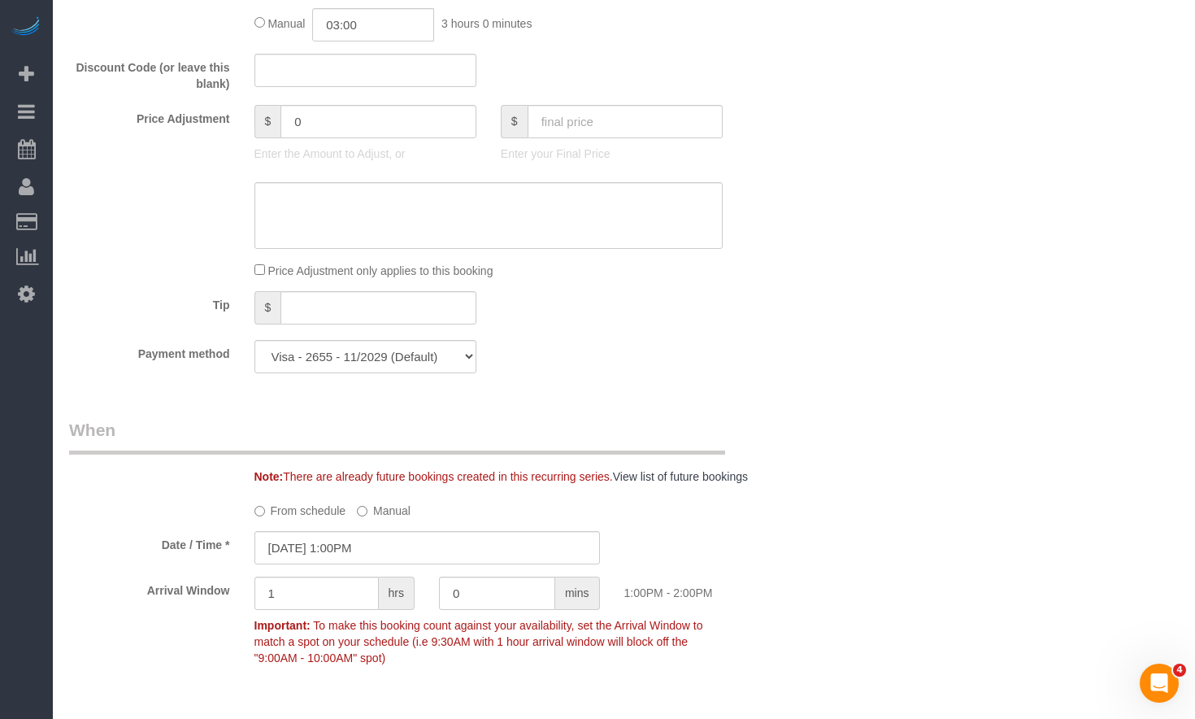
scroll to position [2032, 0]
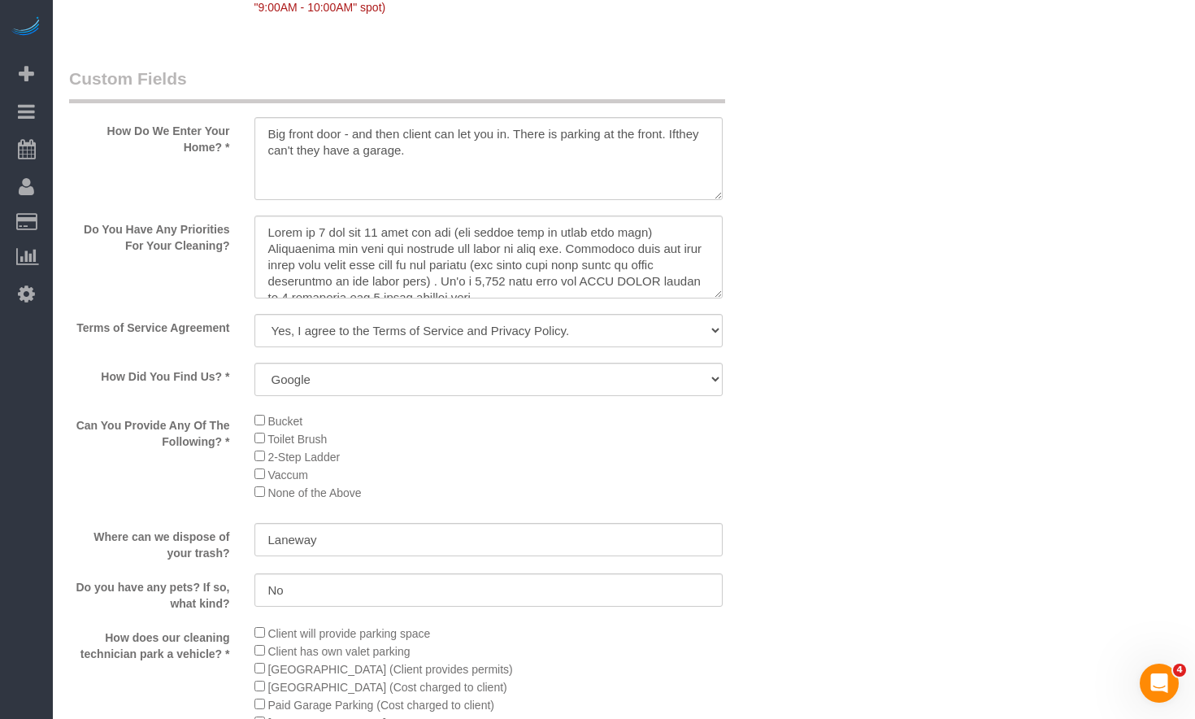
drag, startPoint x: 716, startPoint y: 293, endPoint x: 766, endPoint y: 406, distance: 124.1
click at [723, 298] on textarea at bounding box center [488, 256] width 469 height 83
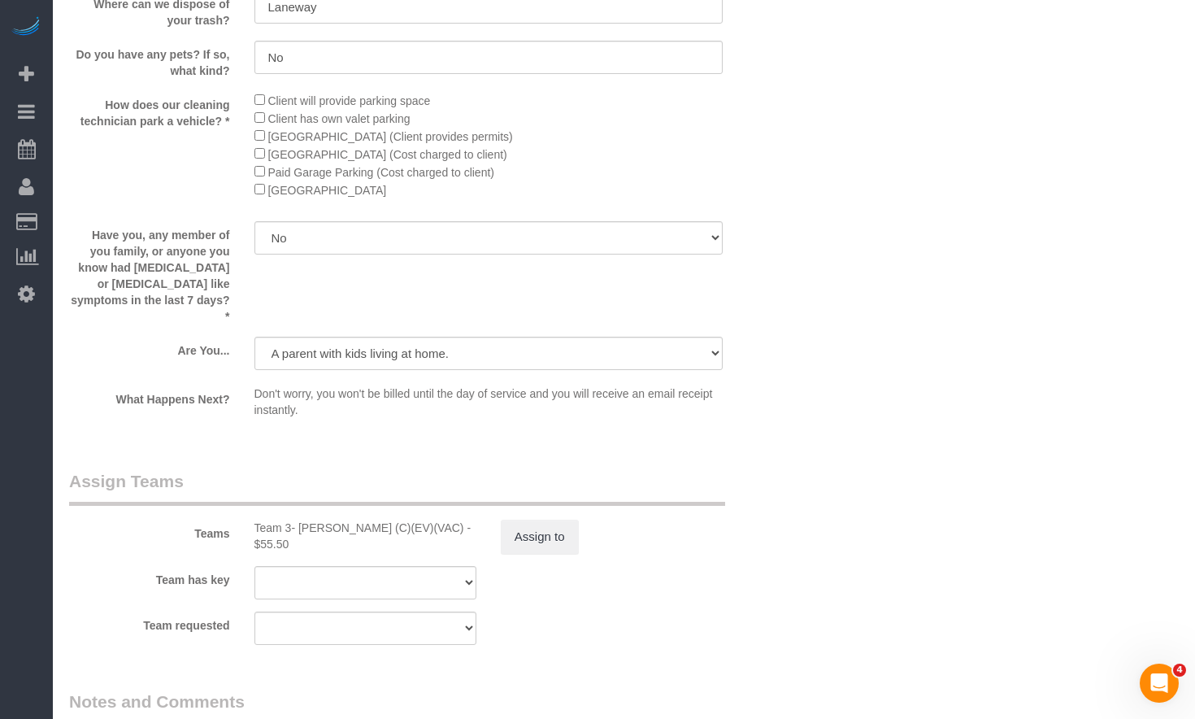
scroll to position [2845, 0]
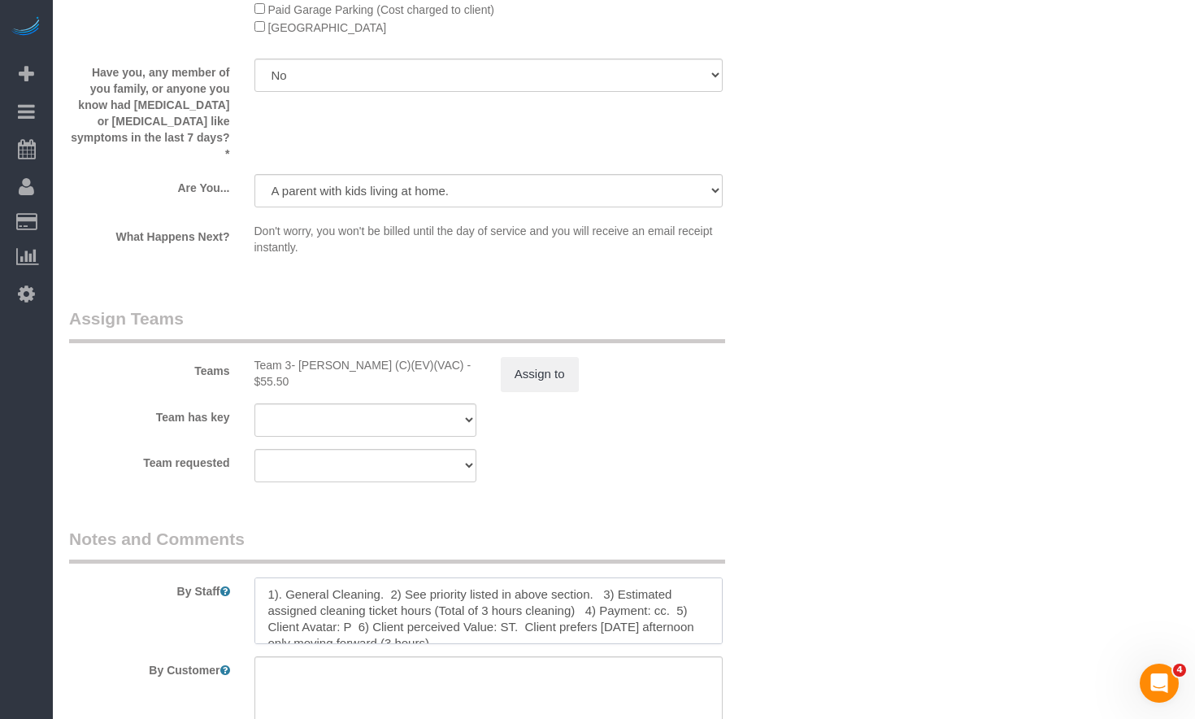
click at [266, 577] on textarea at bounding box center [488, 610] width 469 height 67
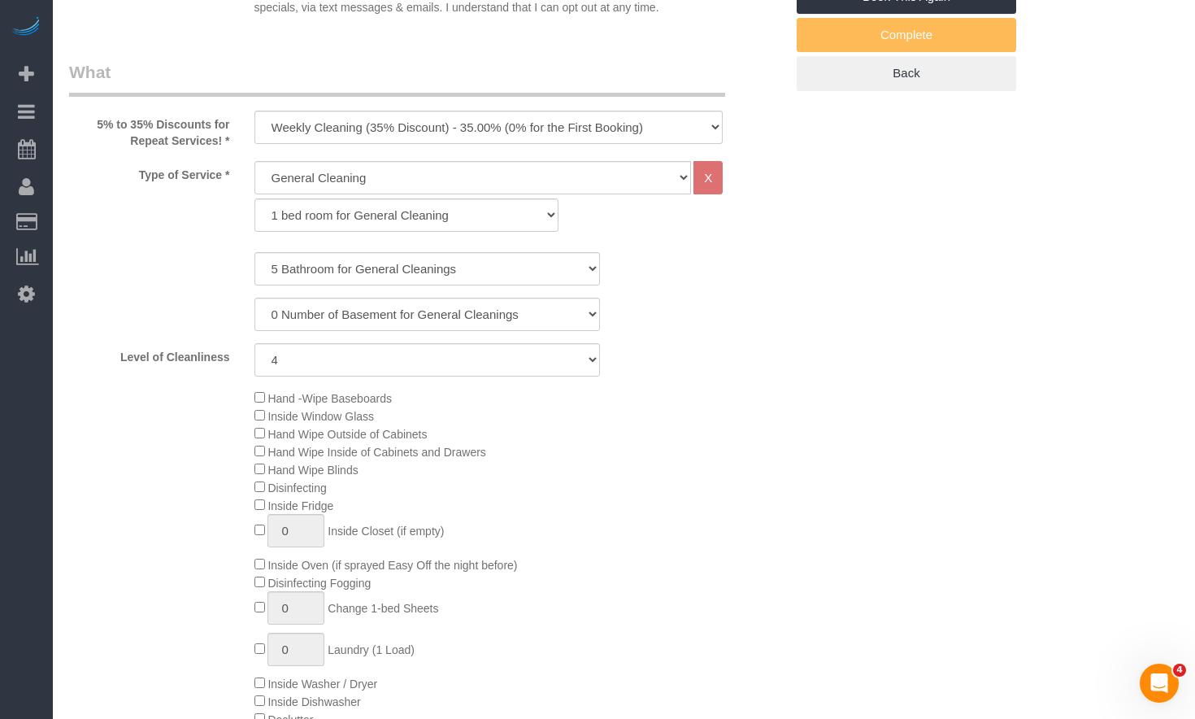
scroll to position [0, 0]
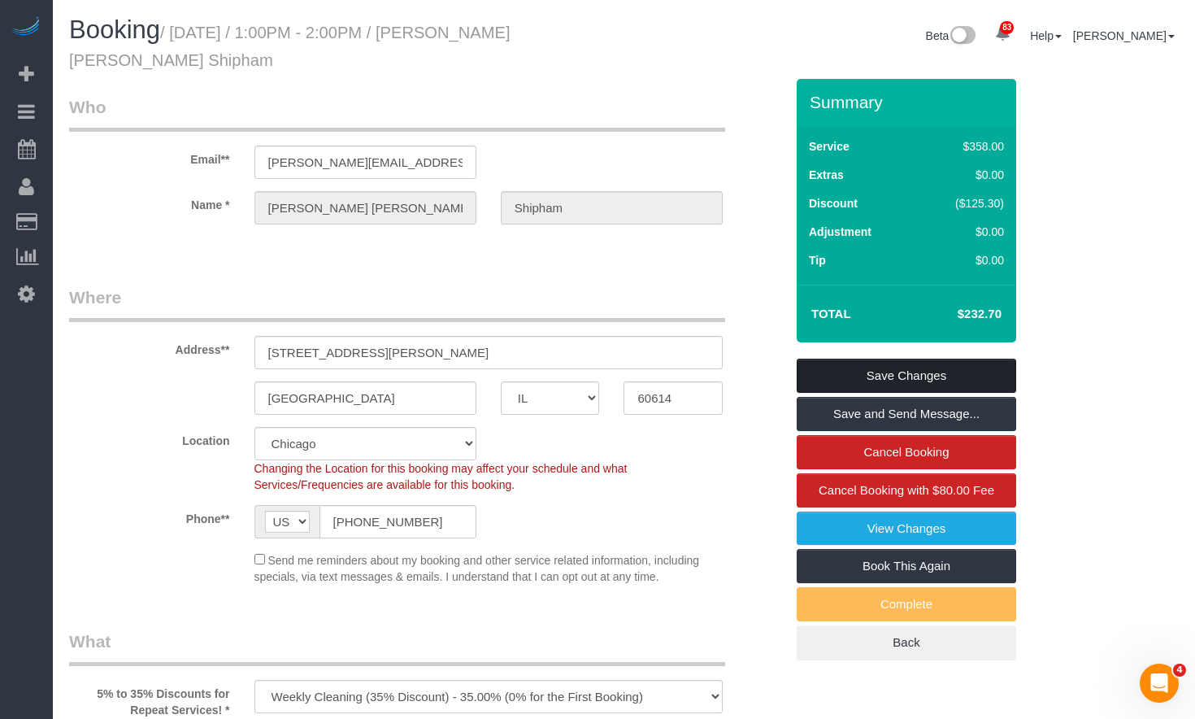
type textarea "WEEKLY 1). General Cleaning. 2) See priority listed in above section. 3) Estima…"
click at [866, 381] on link "Save Changes" at bounding box center [906, 375] width 219 height 34
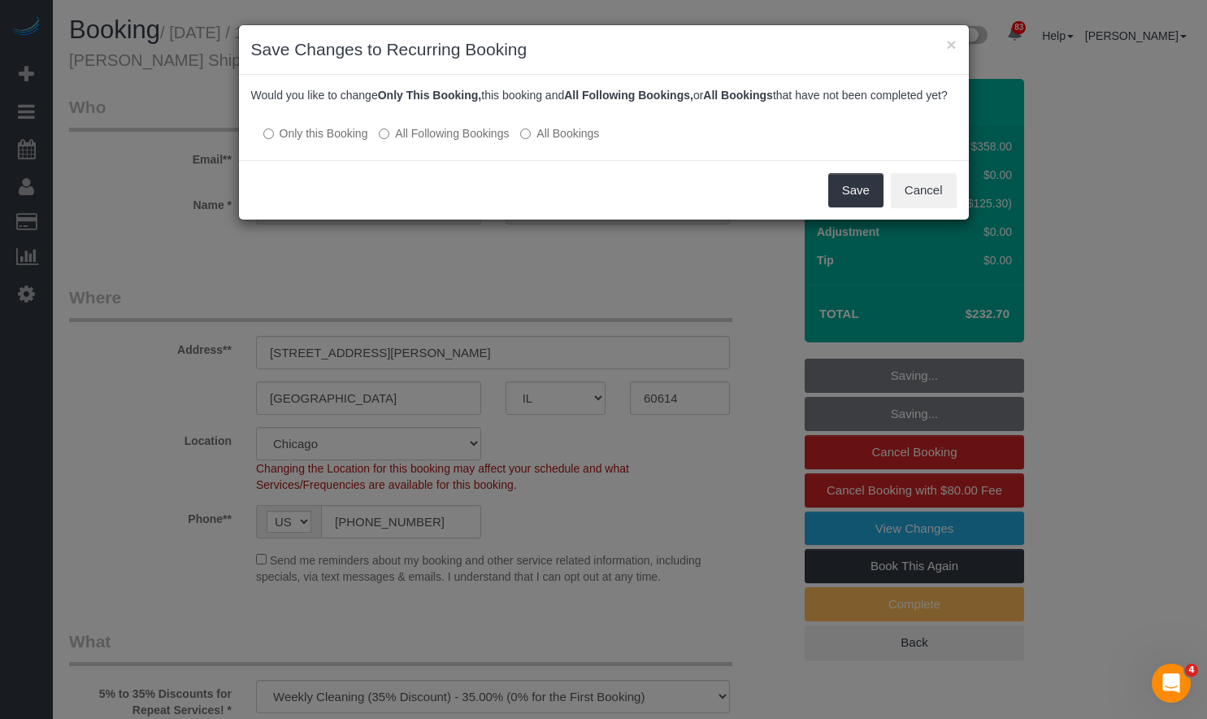
click at [403, 141] on label "All Following Bookings" at bounding box center [444, 133] width 130 height 16
click at [850, 198] on button "Save" at bounding box center [855, 190] width 55 height 34
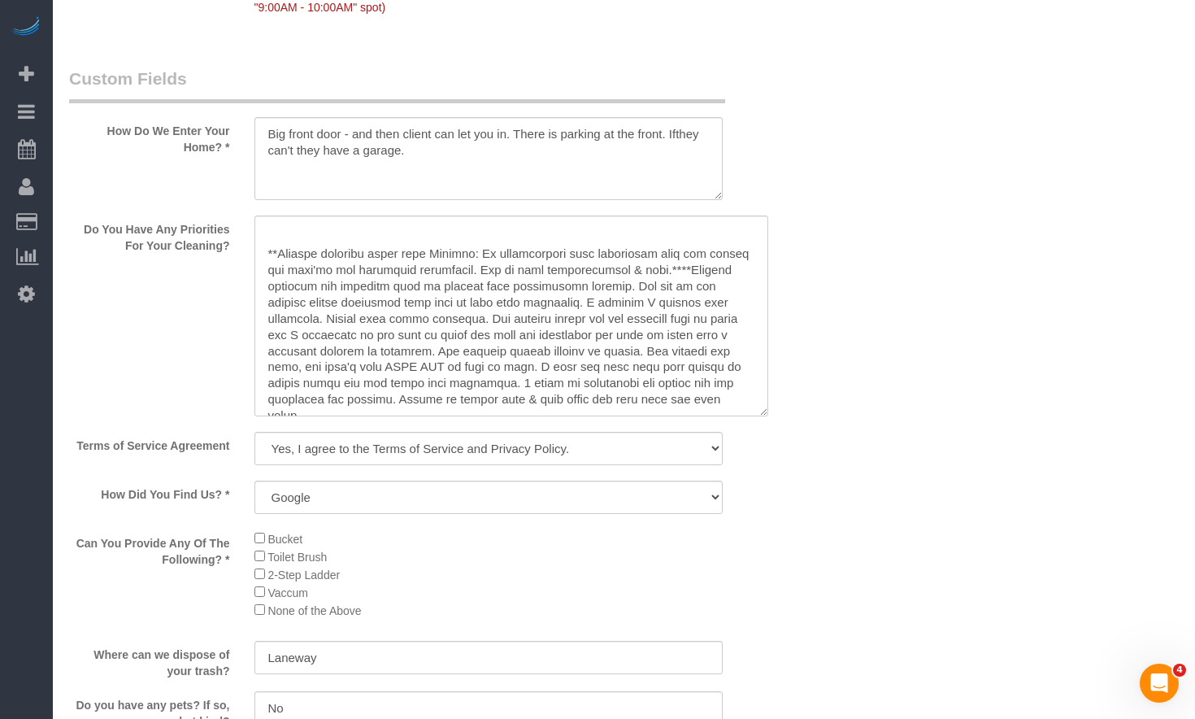
scroll to position [2357, 0]
